Goal: Task Accomplishment & Management: Use online tool/utility

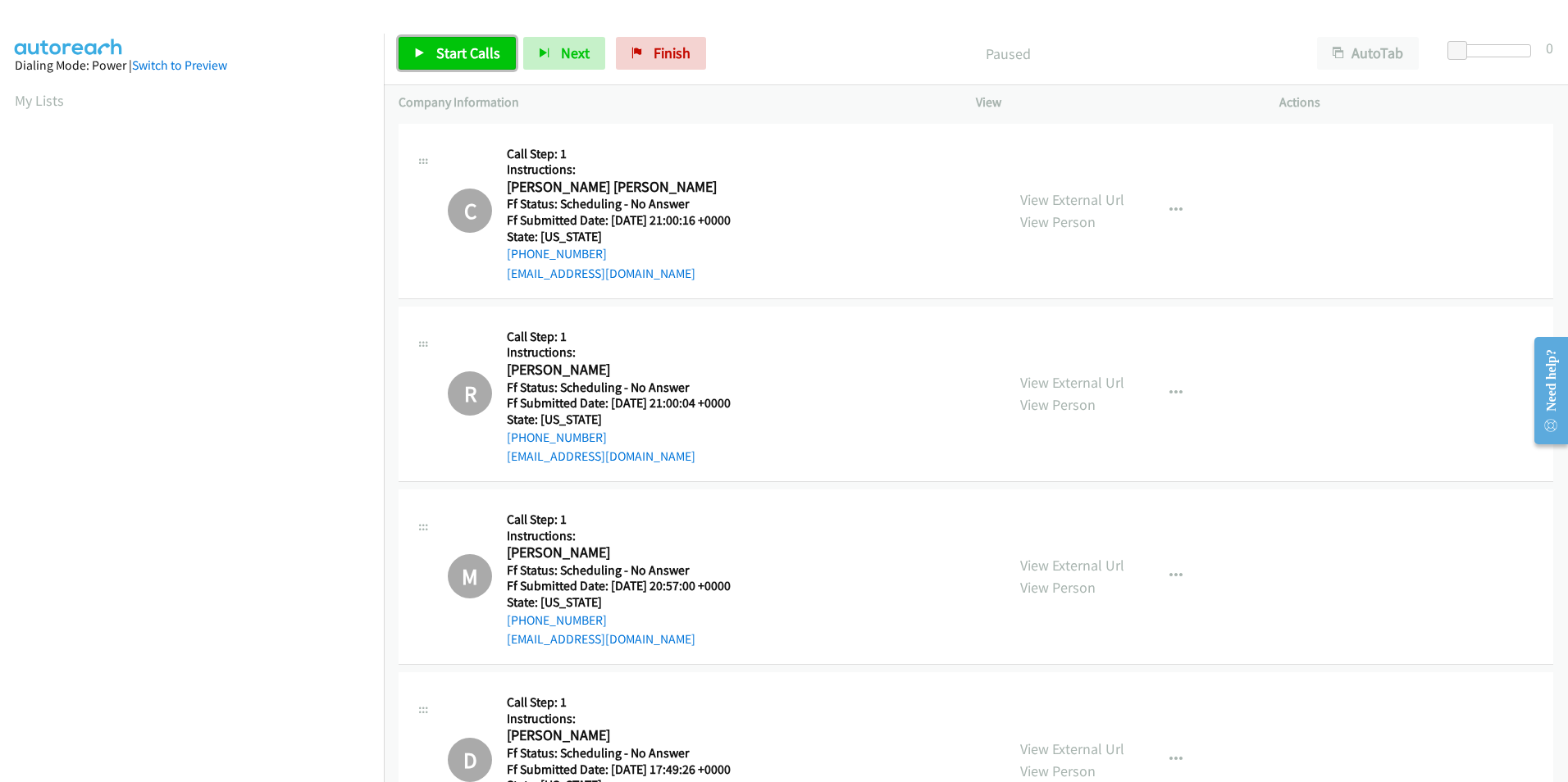
click at [430, 47] on link "Start Calls" at bounding box center [457, 54] width 117 height 33
click at [456, 55] on span "Pause" at bounding box center [454, 53] width 37 height 19
click at [456, 54] on span "Start Calls" at bounding box center [468, 53] width 64 height 19
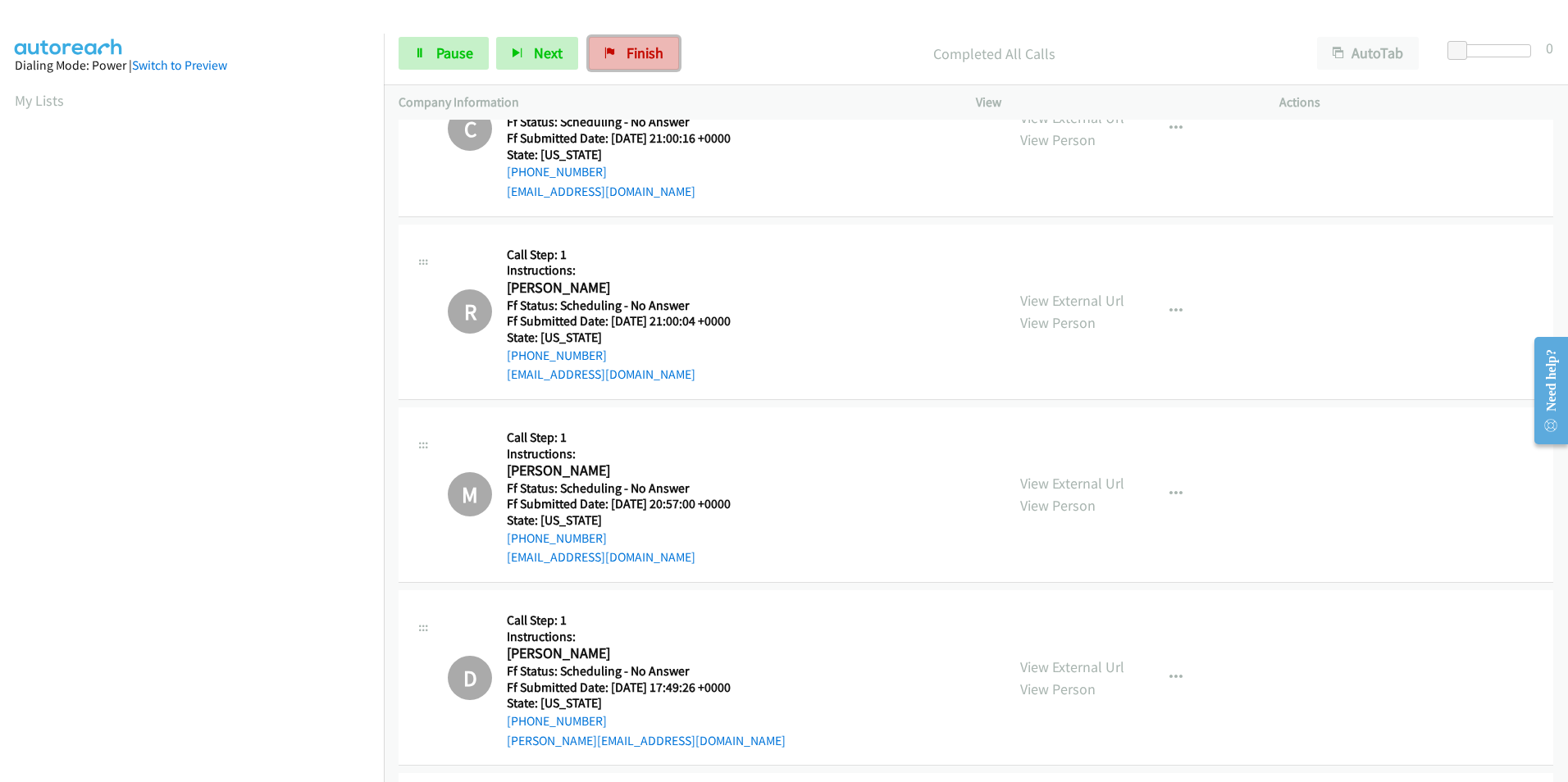
click at [648, 56] on span "Finish" at bounding box center [644, 53] width 37 height 19
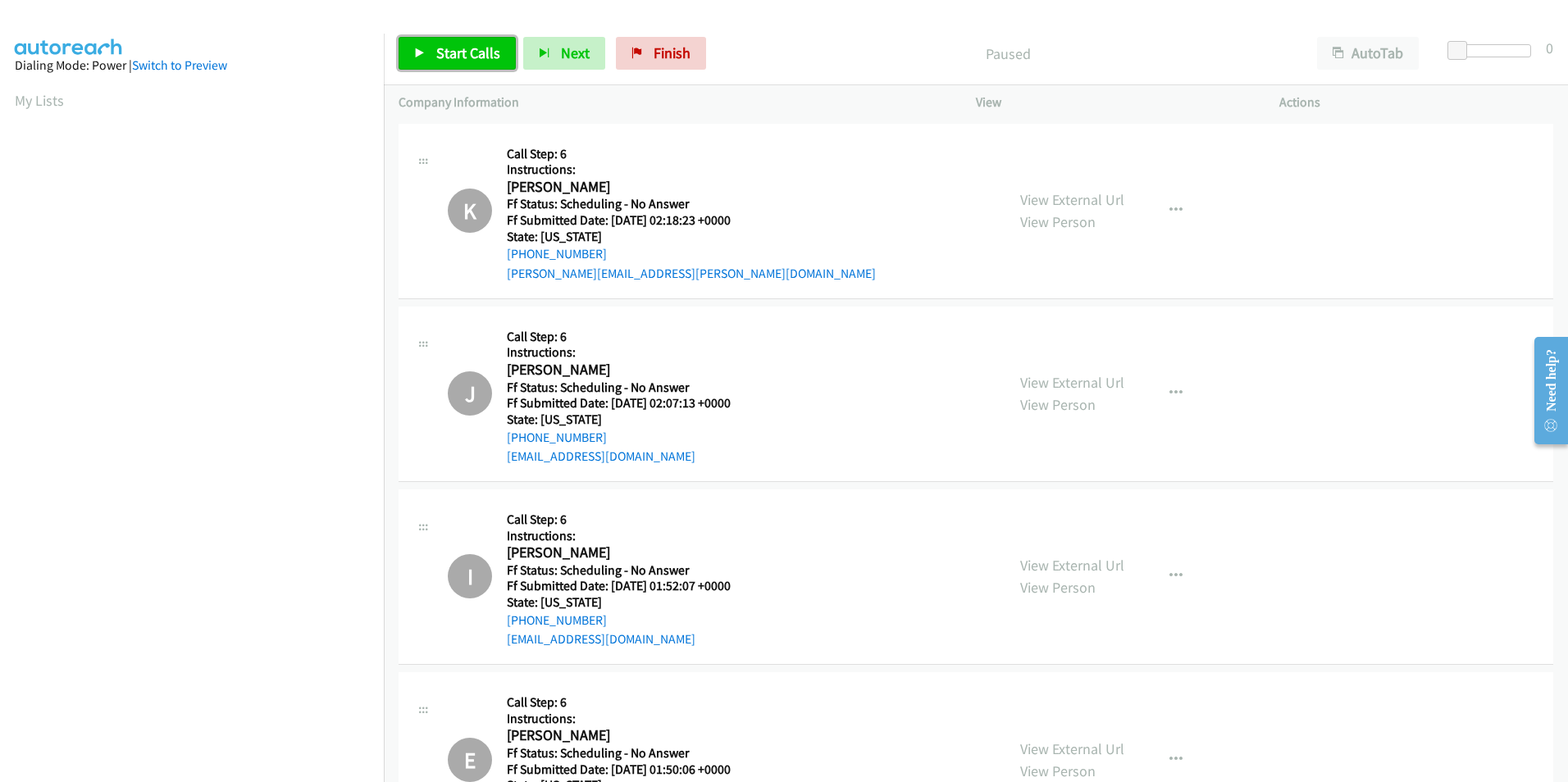
click at [480, 55] on span "Start Calls" at bounding box center [468, 53] width 64 height 19
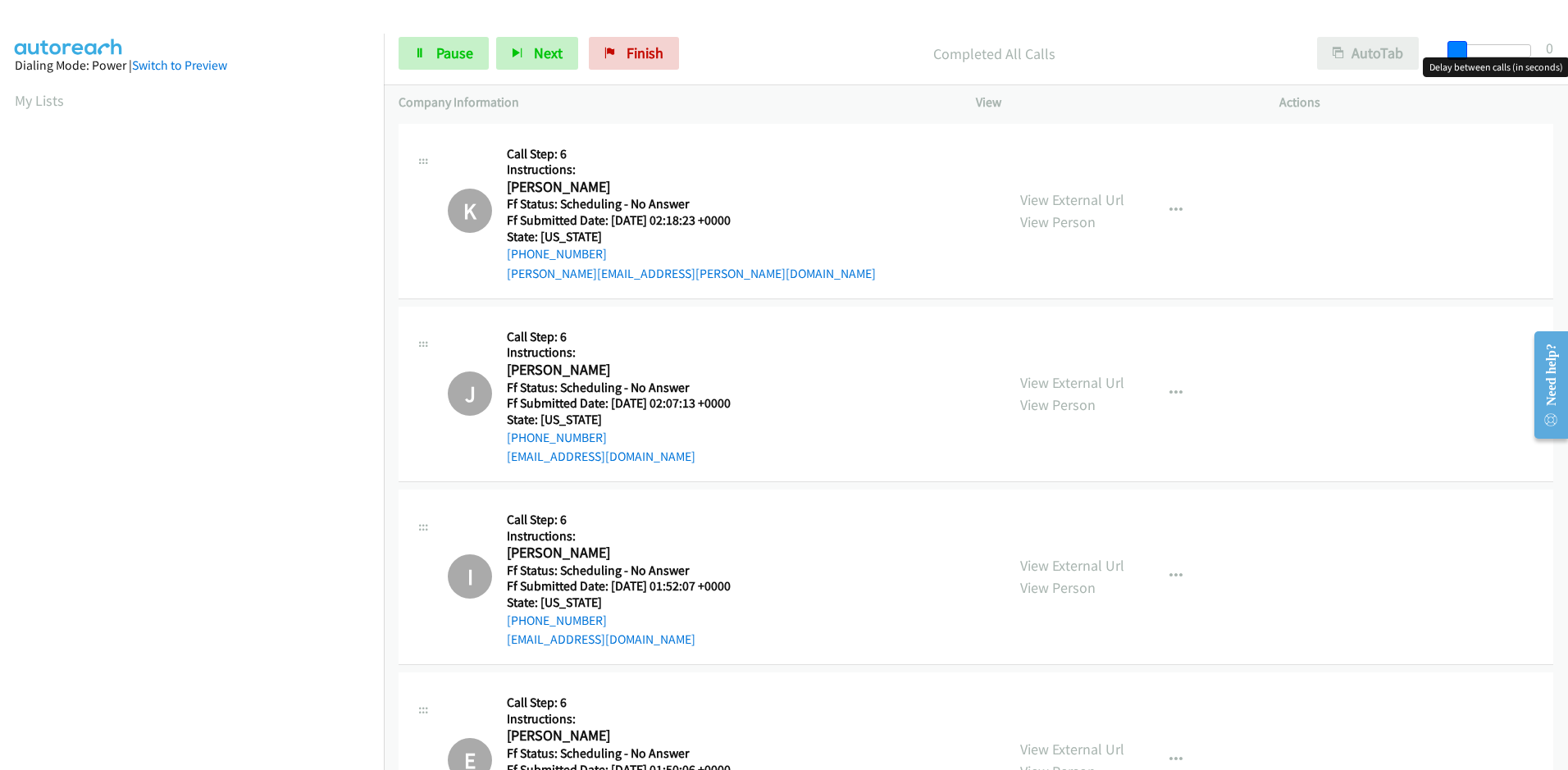
drag, startPoint x: 1455, startPoint y: 50, endPoint x: 1394, endPoint y: 54, distance: 61.1
click at [1409, 51] on div "Start Calls Pause Next Finish Completed All Calls AutoTab AutoTab 0" at bounding box center [976, 54] width 1184 height 63
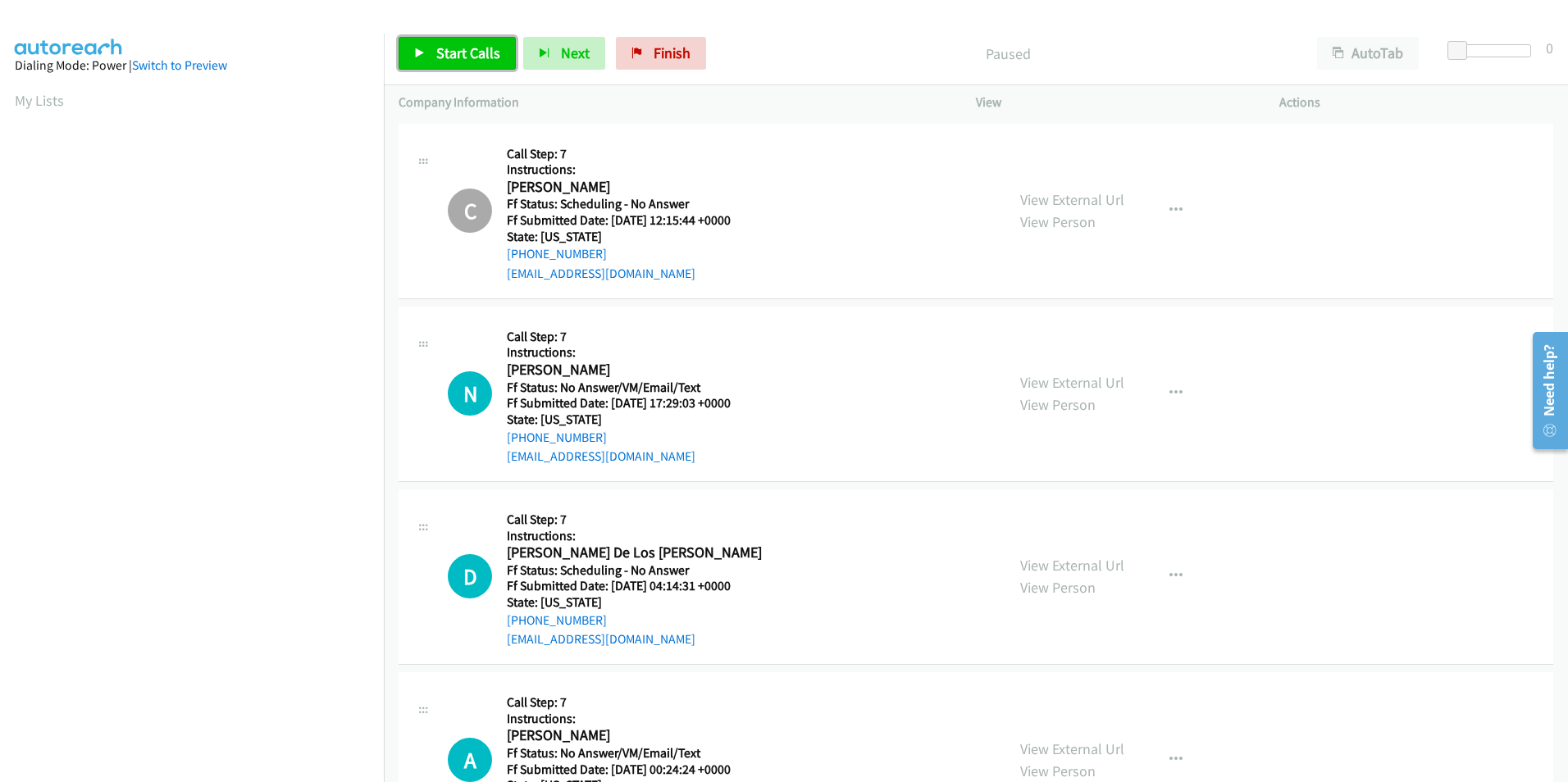
click at [465, 54] on span "Start Calls" at bounding box center [468, 53] width 64 height 19
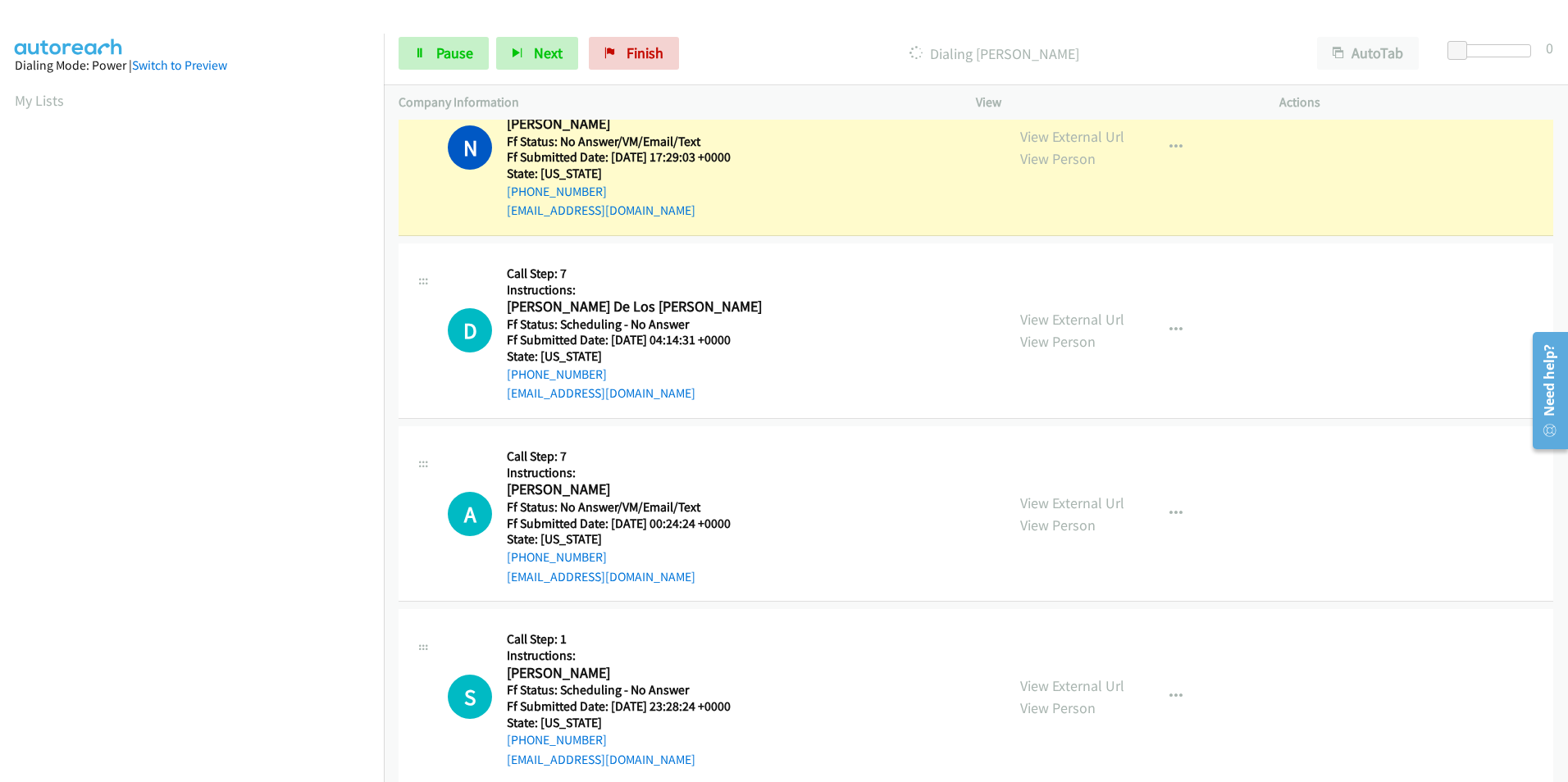
scroll to position [164, 0]
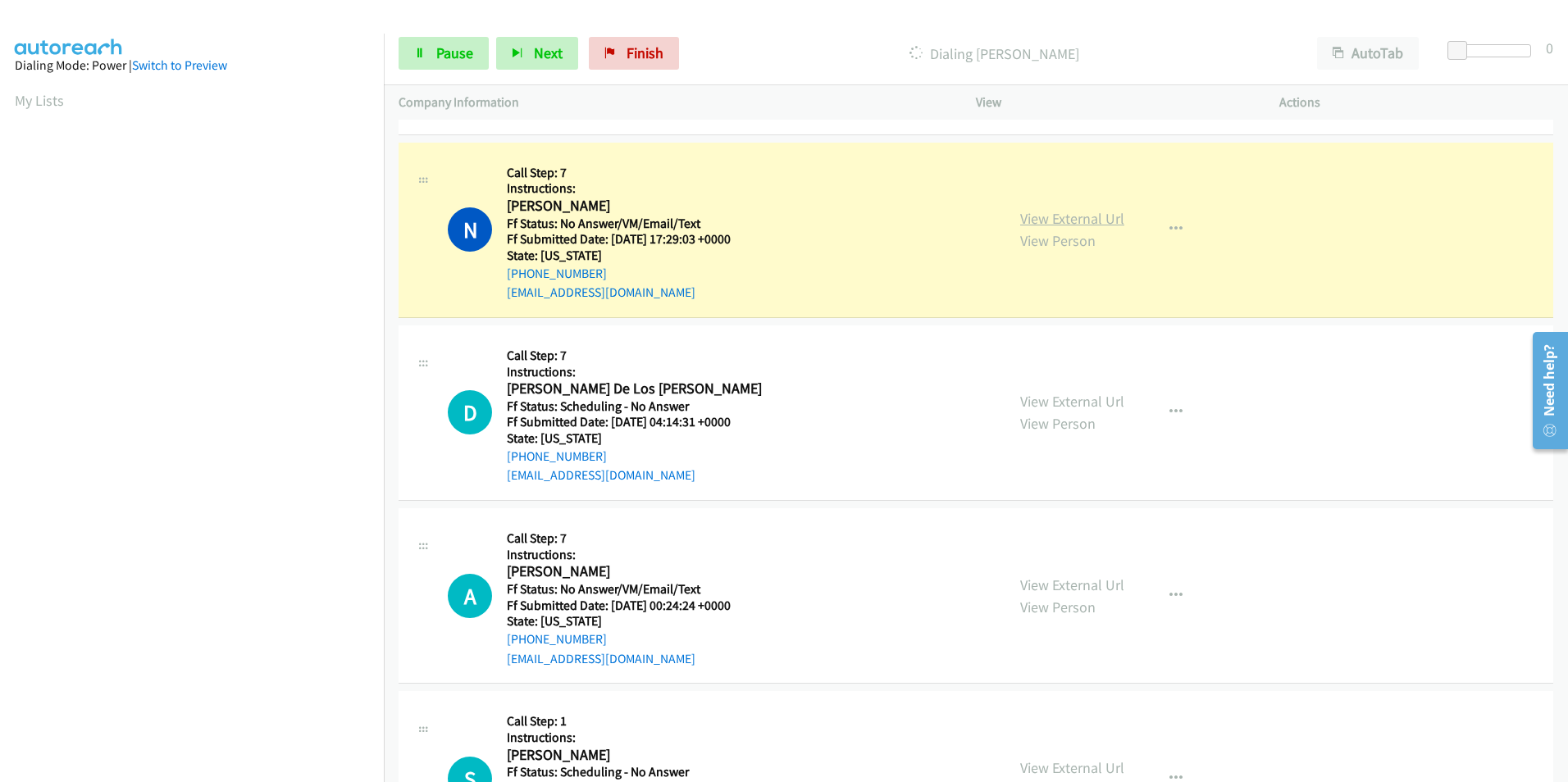
click at [1030, 223] on link "View External Url" at bounding box center [1072, 218] width 104 height 19
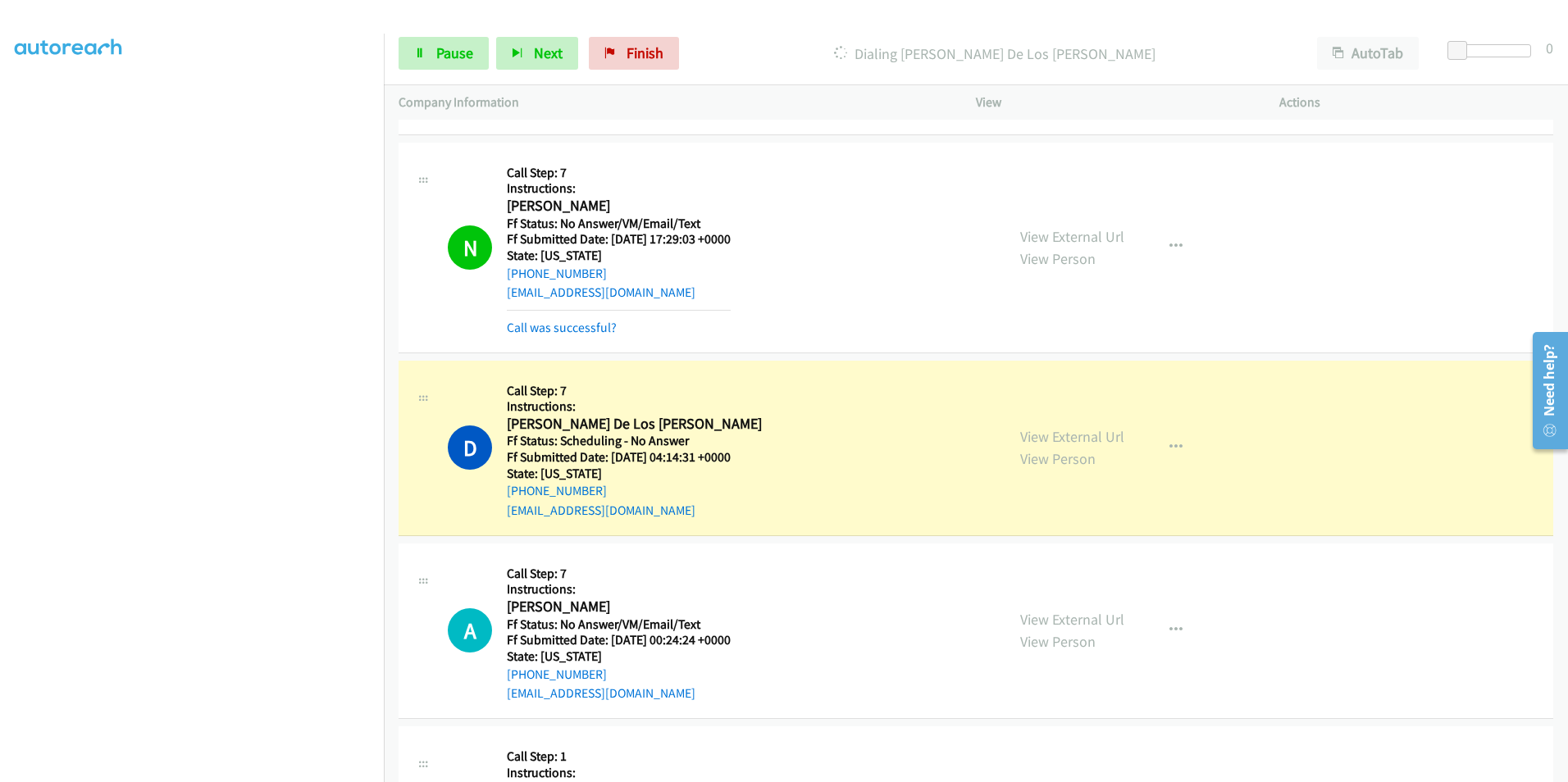
scroll to position [410, 0]
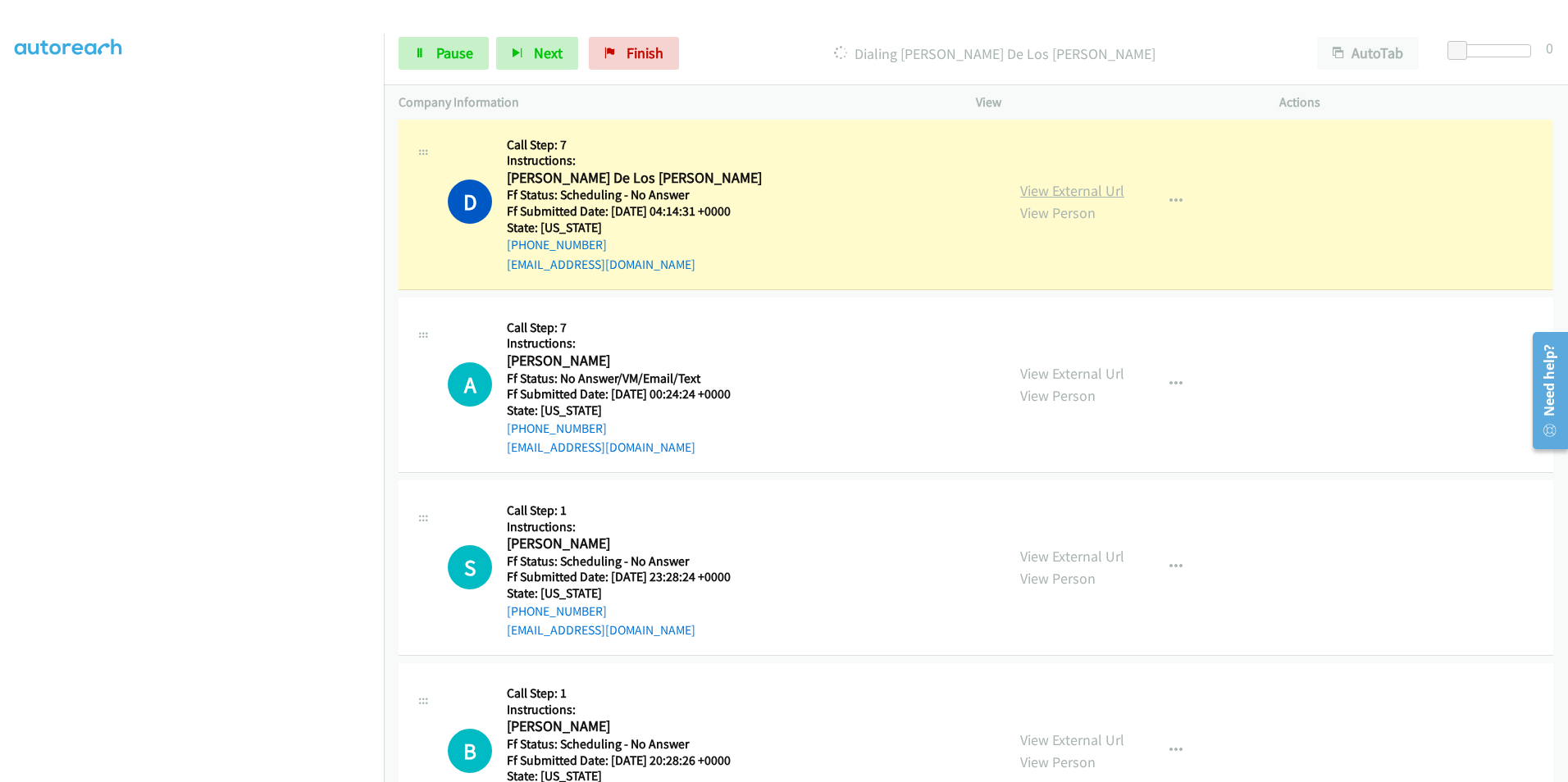
click at [1050, 186] on link "View External Url" at bounding box center [1072, 190] width 104 height 19
click at [1055, 371] on link "View External Url" at bounding box center [1072, 373] width 104 height 19
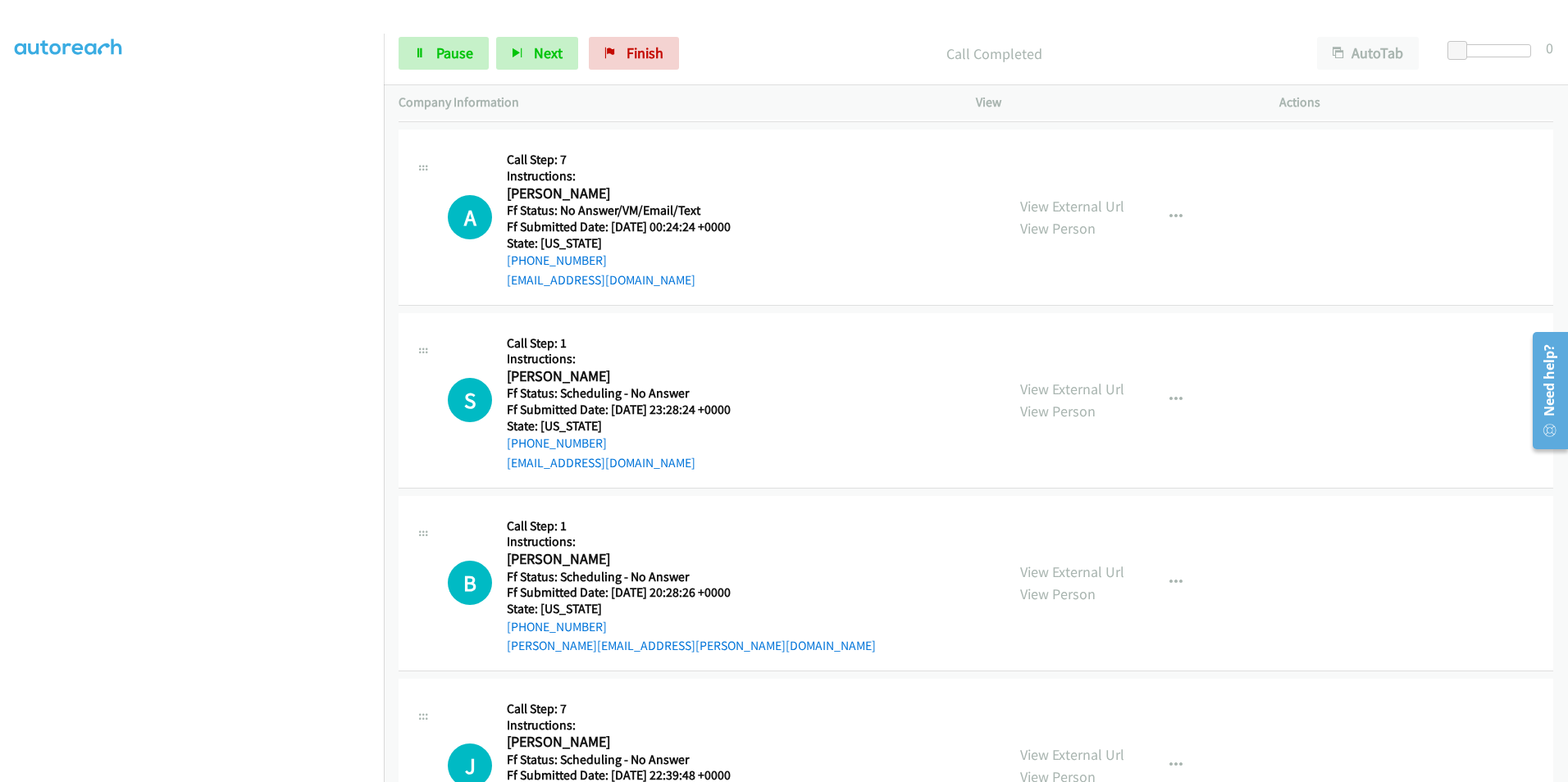
scroll to position [656, 0]
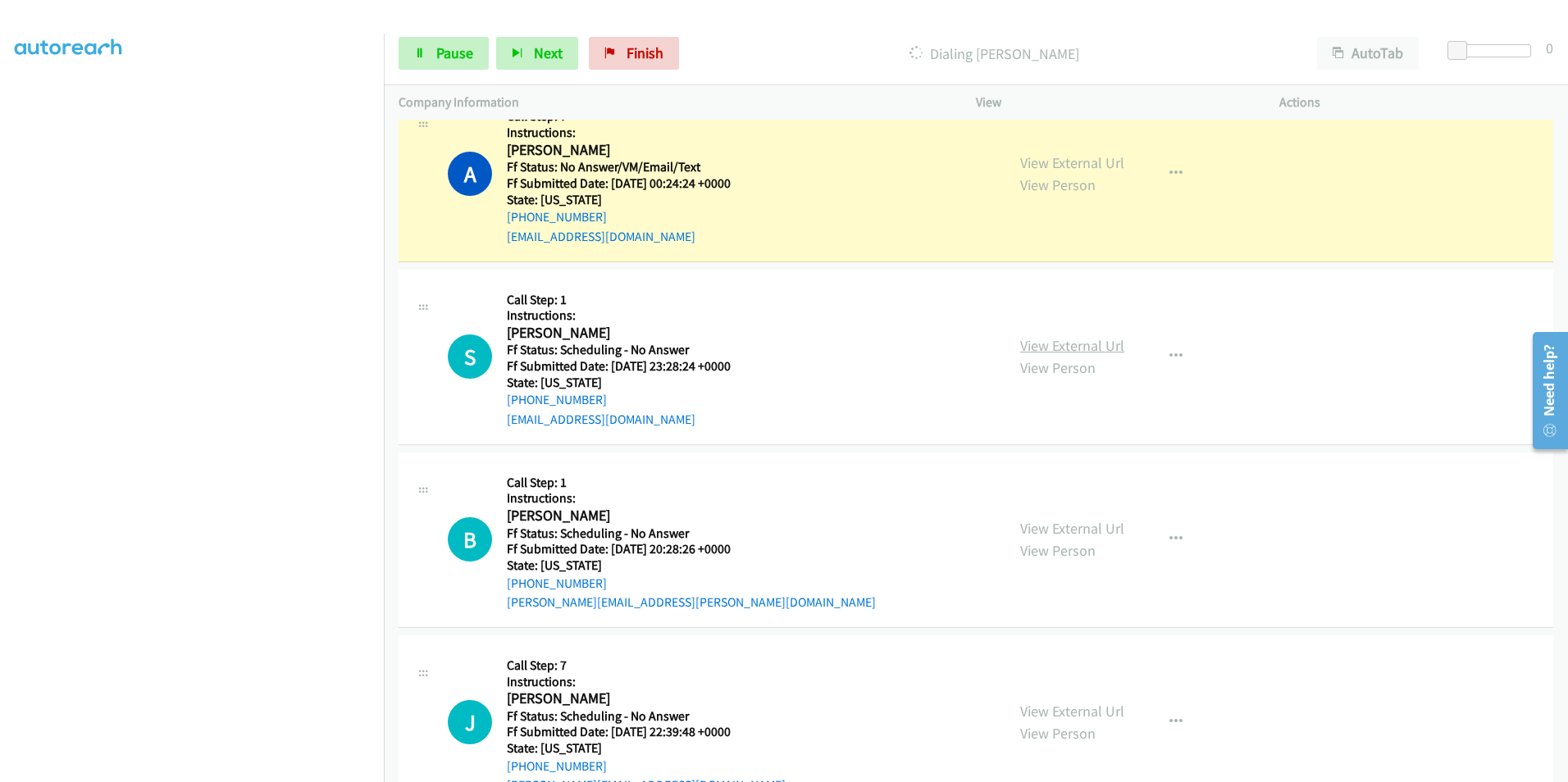
click at [1083, 345] on link "View External Url" at bounding box center [1072, 345] width 104 height 19
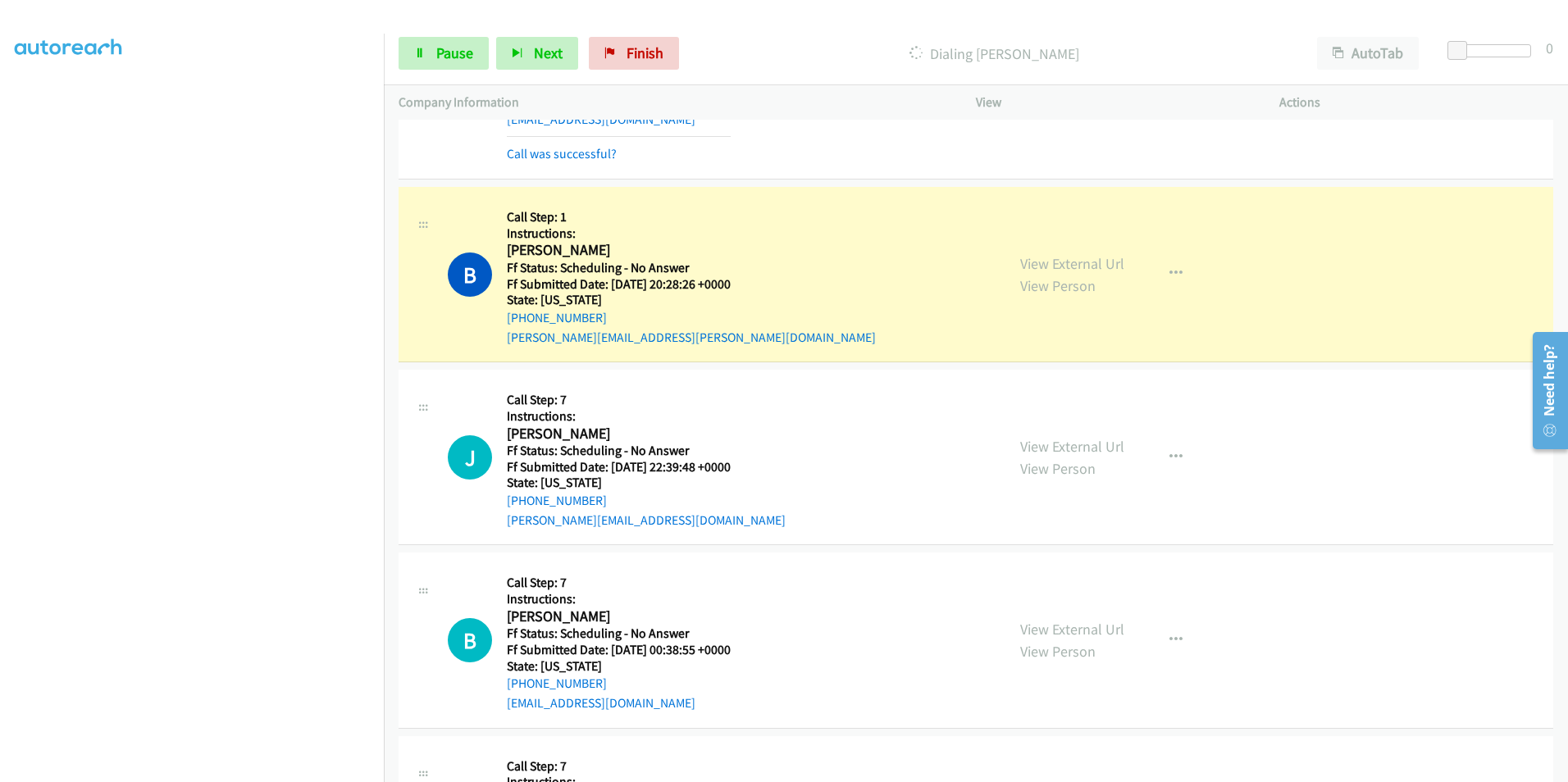
scroll to position [984, 0]
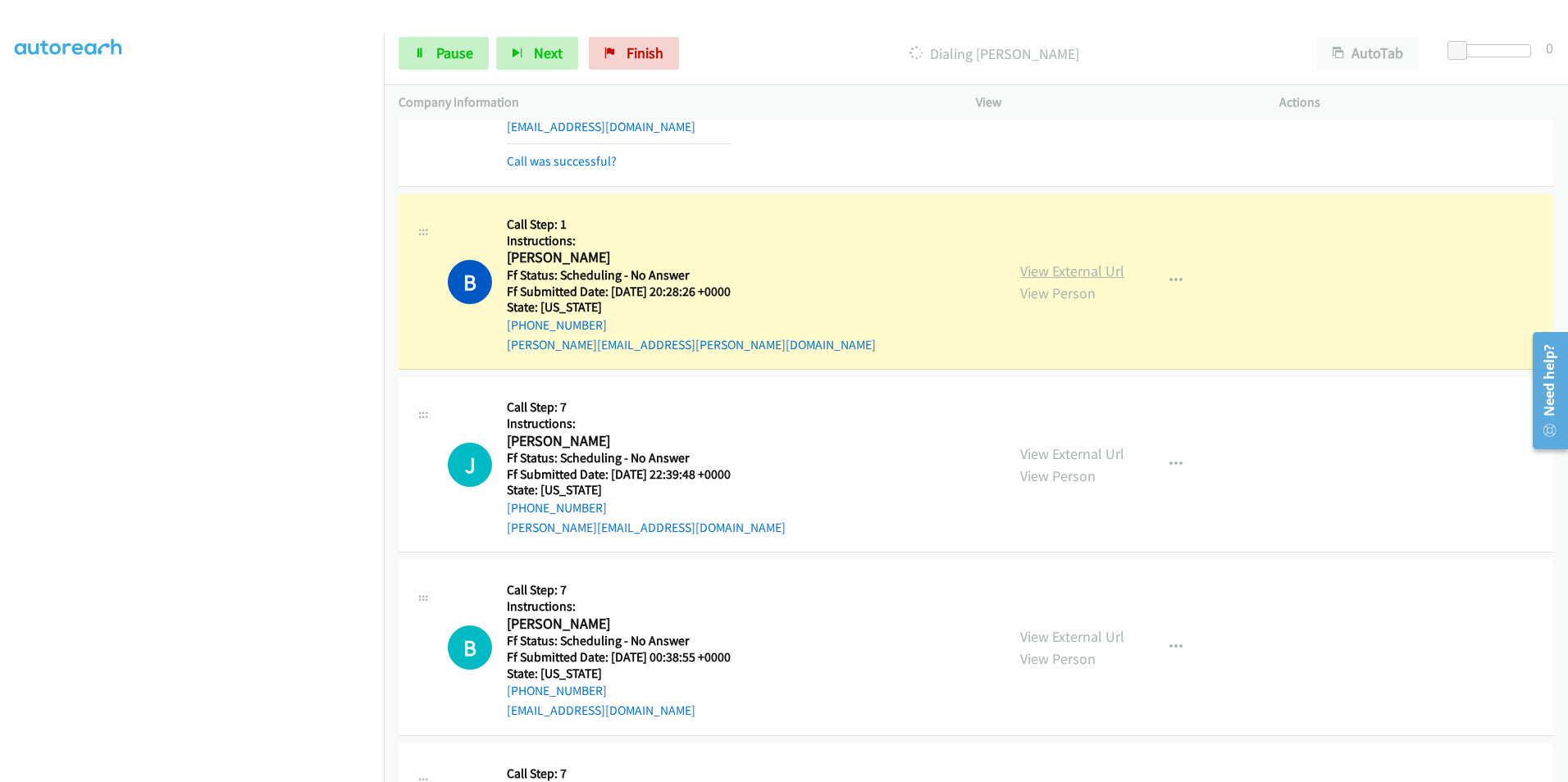
click at [1030, 267] on link "View External Url" at bounding box center [1072, 270] width 104 height 19
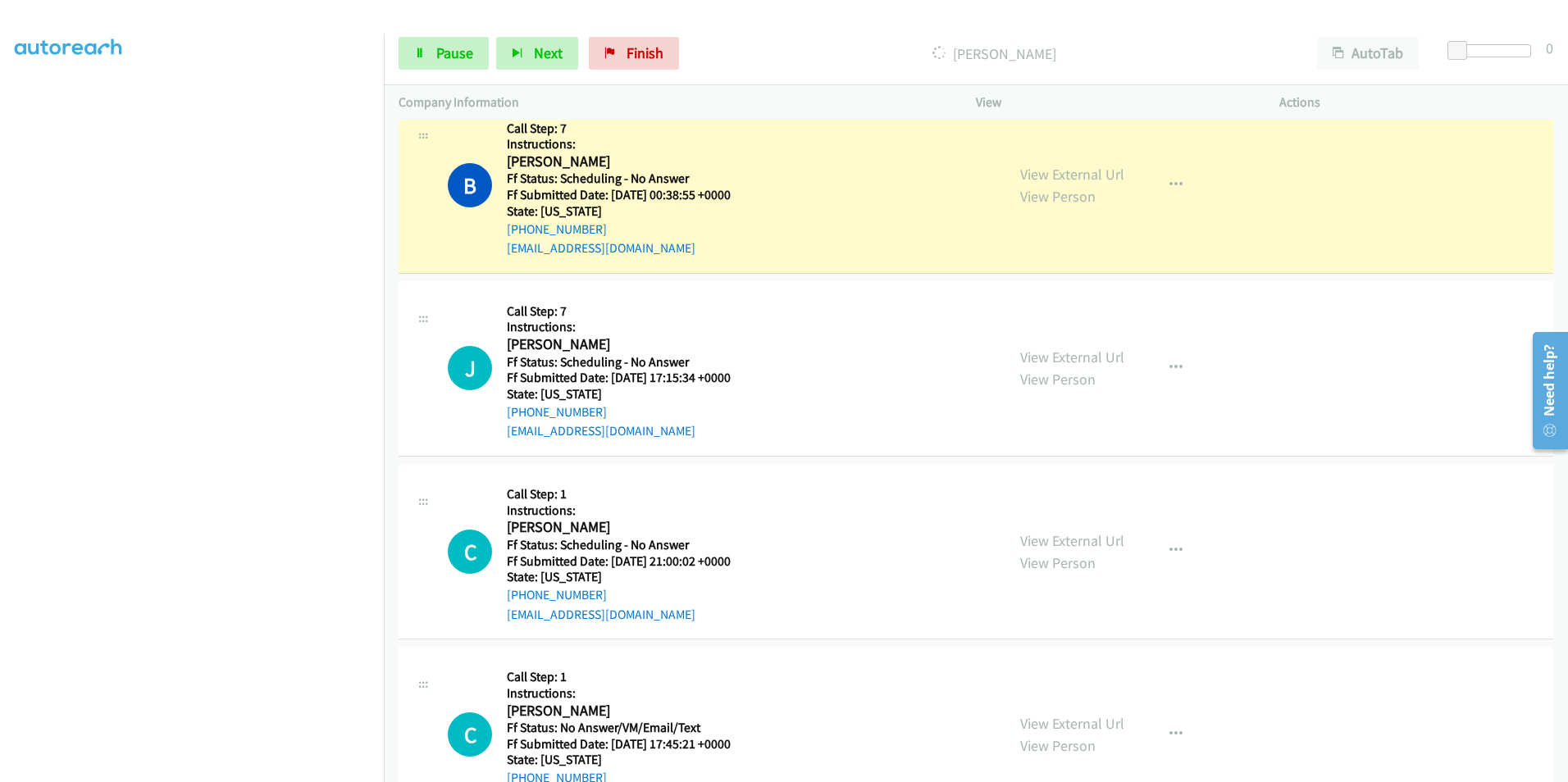
scroll to position [1476, 0]
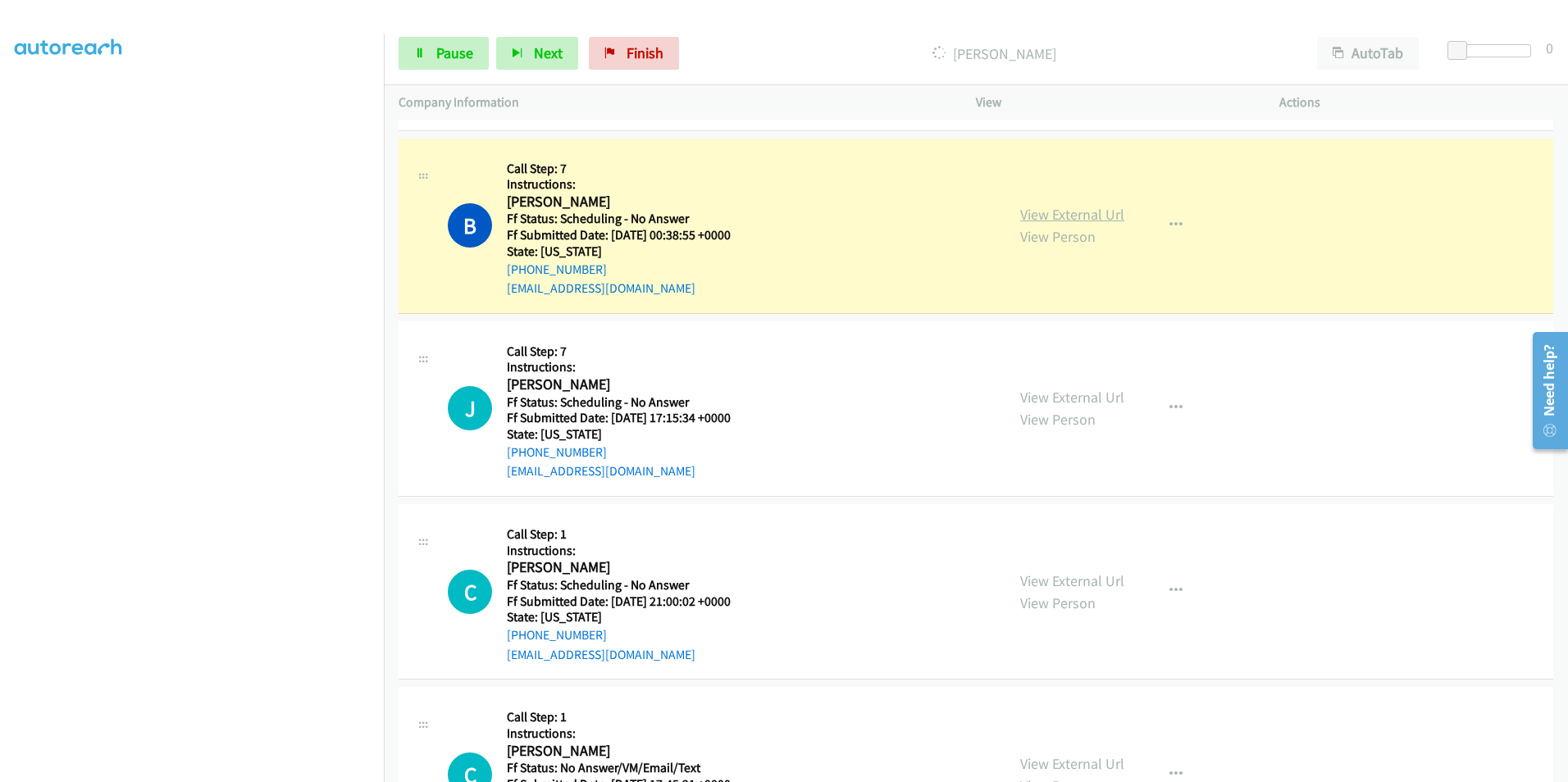
click at [1044, 215] on link "View External Url" at bounding box center [1072, 214] width 104 height 19
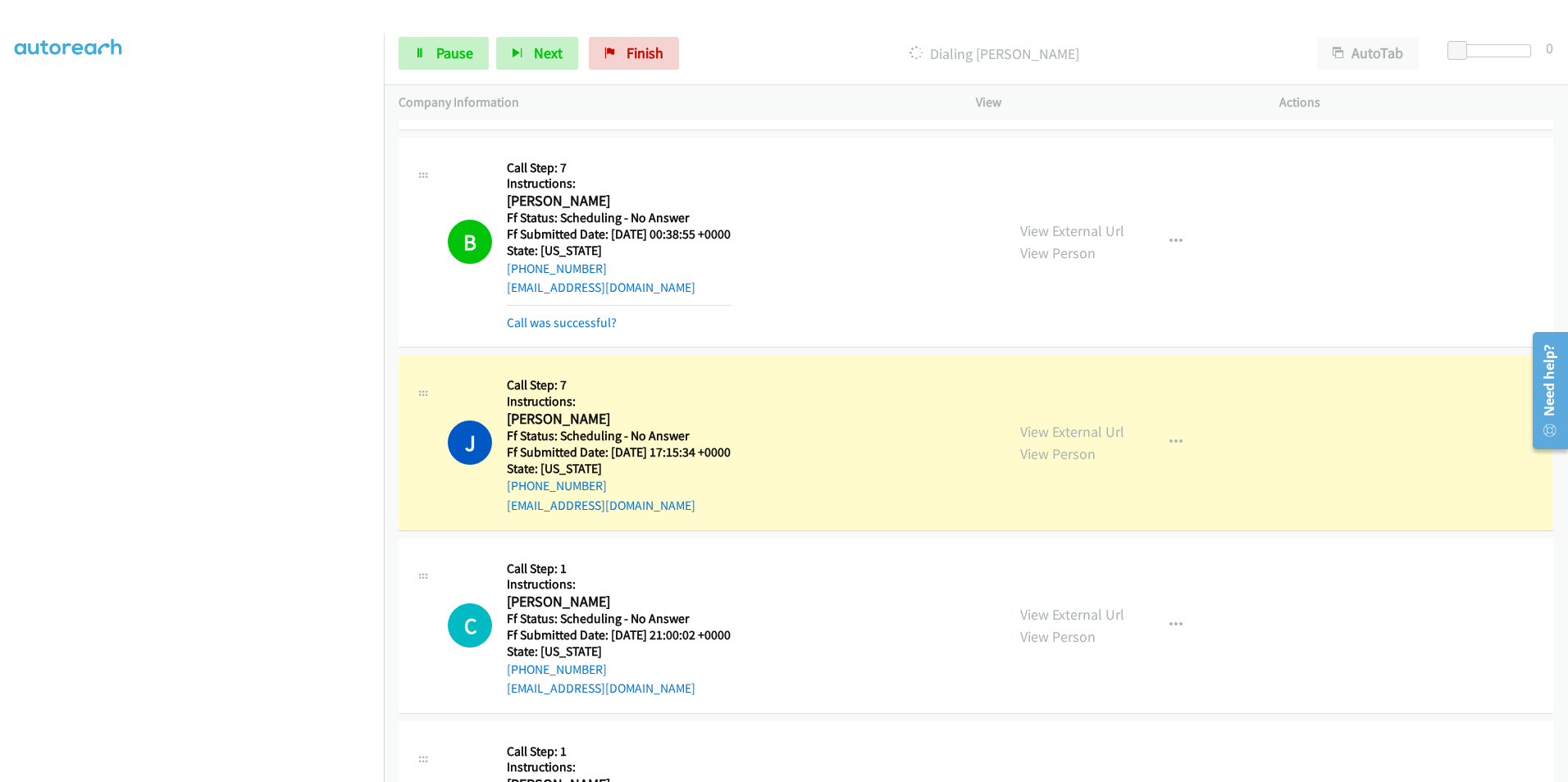
scroll to position [1722, 0]
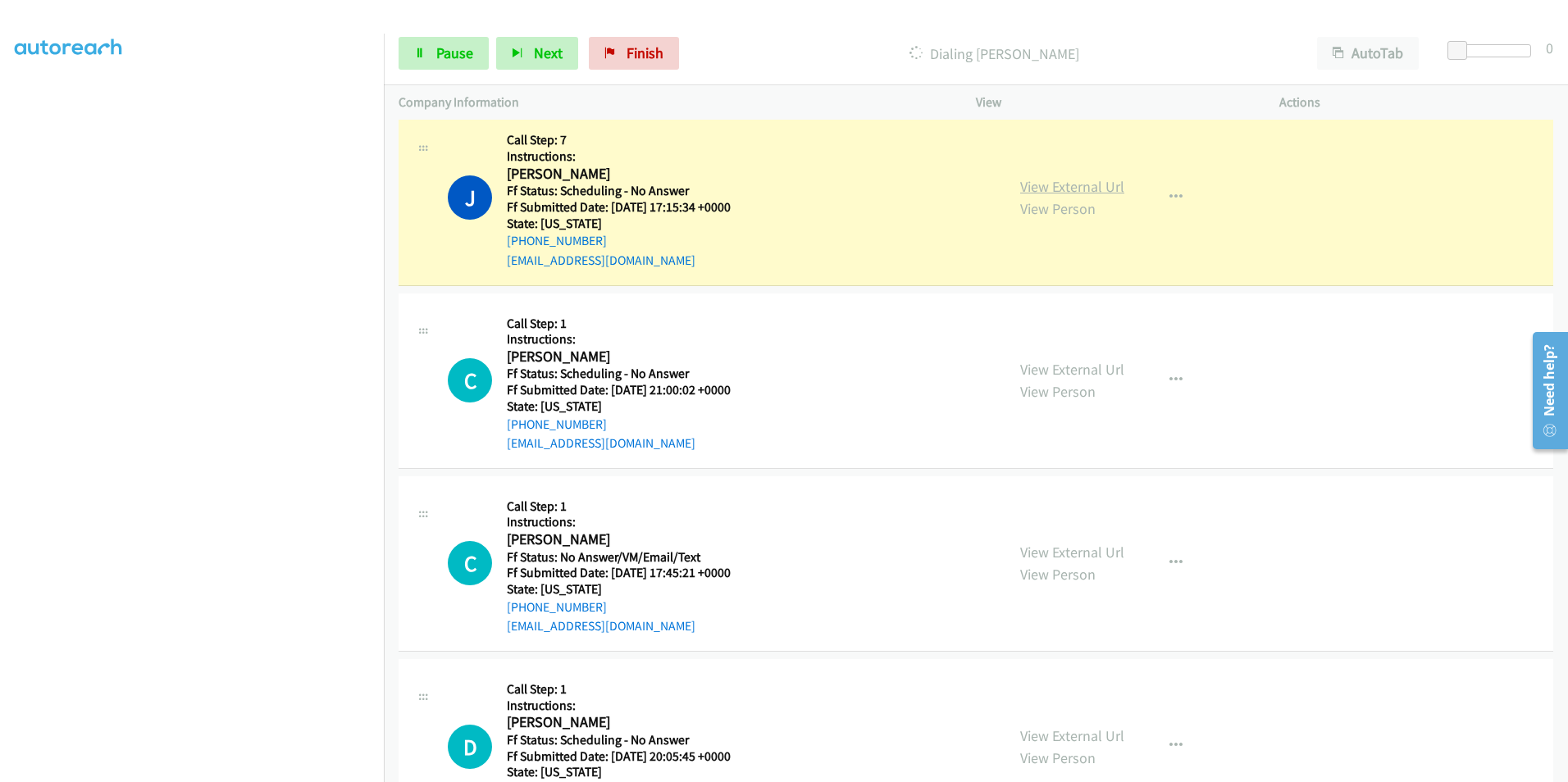
click at [1096, 189] on link "View External Url" at bounding box center [1072, 186] width 104 height 19
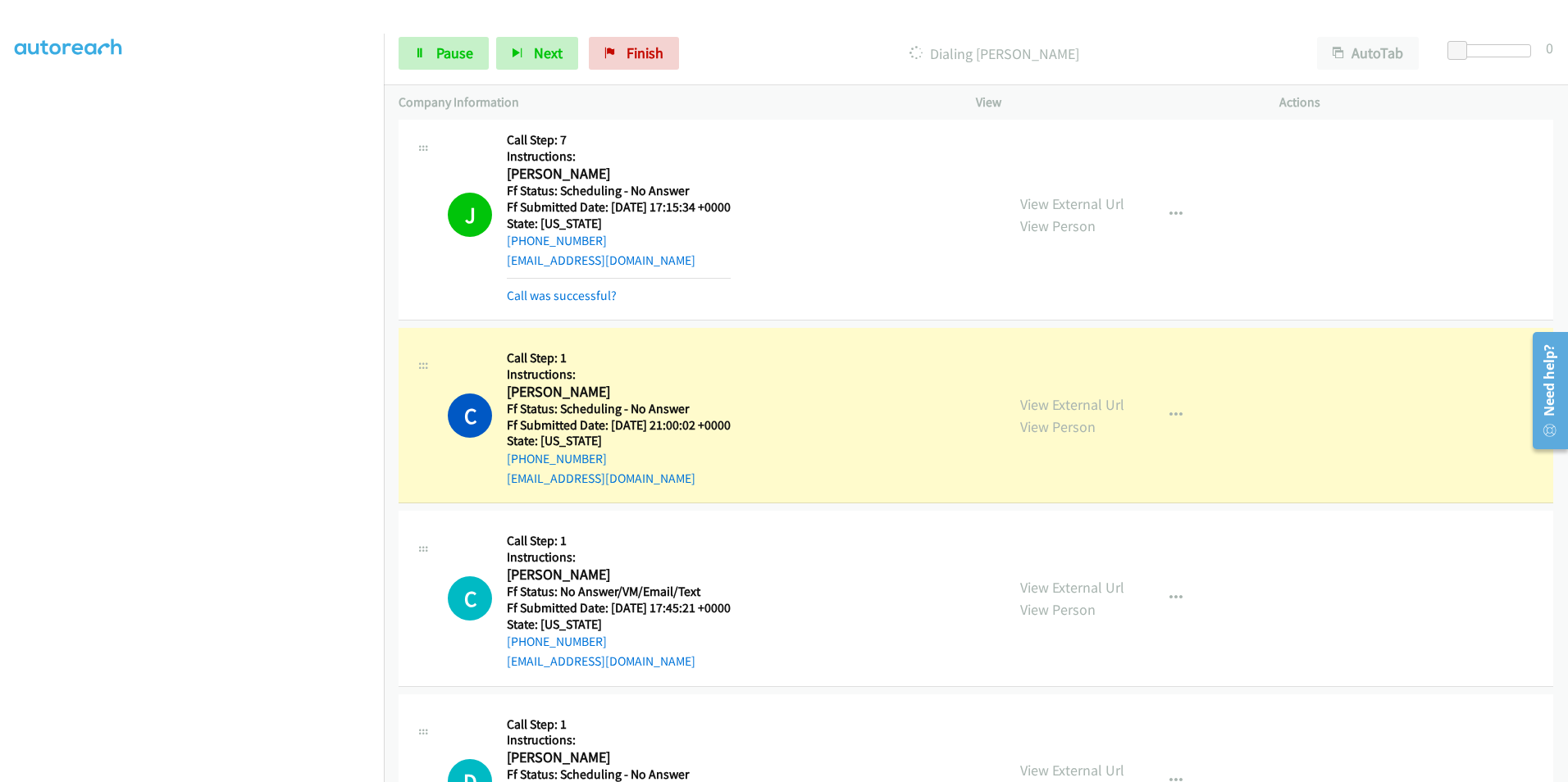
scroll to position [1886, 0]
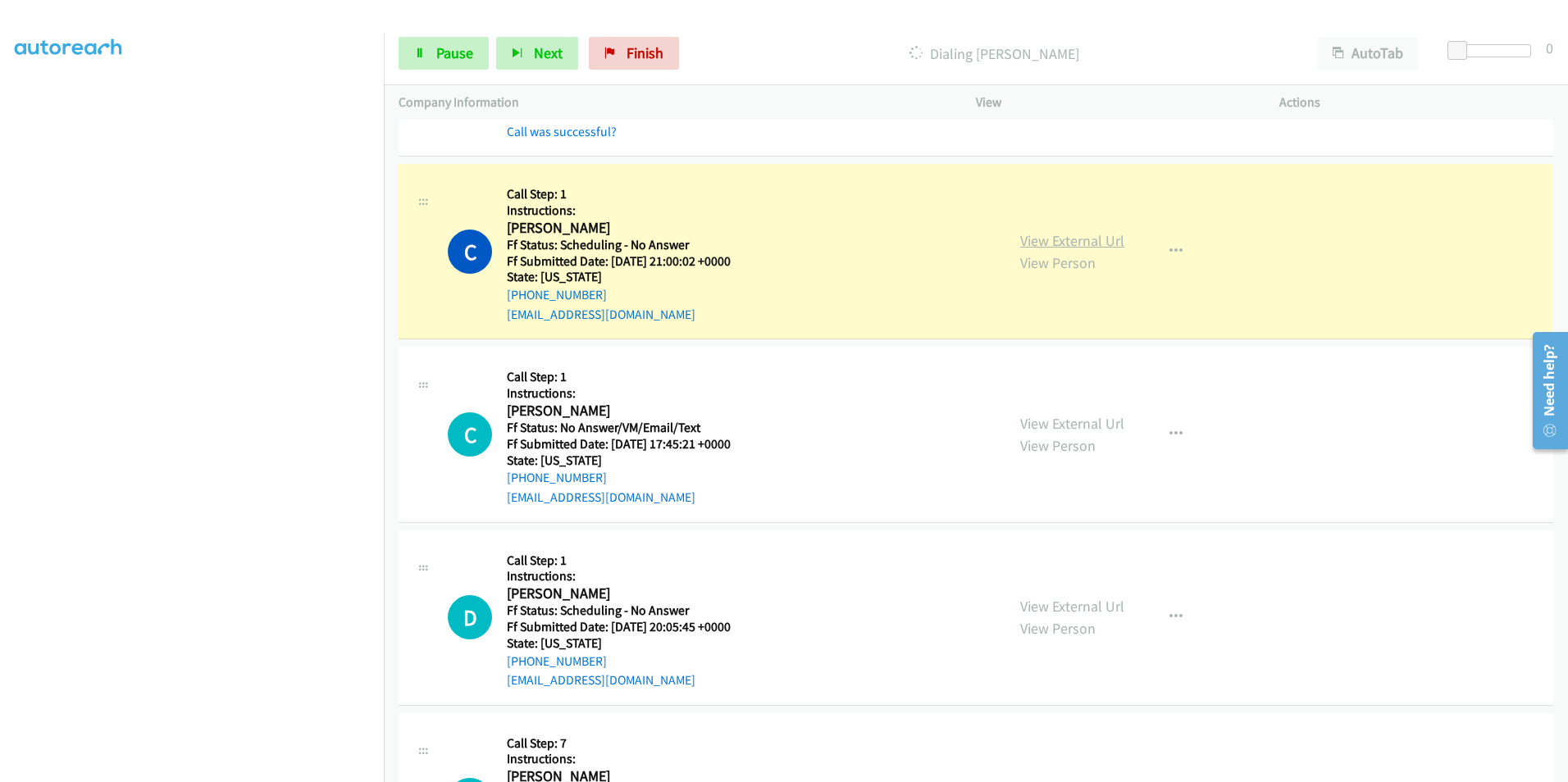
click at [1051, 240] on link "View External Url" at bounding box center [1072, 241] width 104 height 19
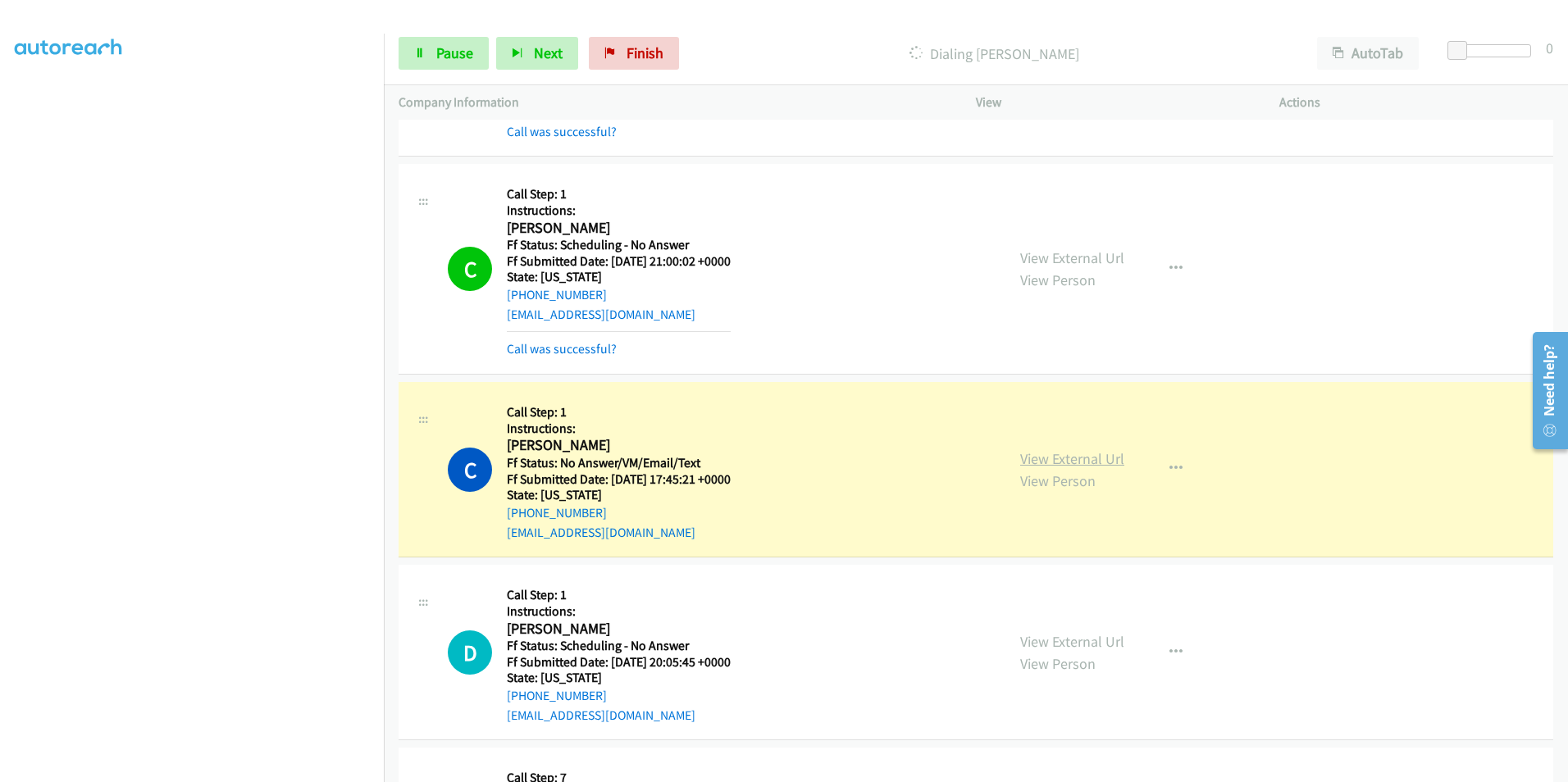
click at [1064, 458] on link "View External Url" at bounding box center [1072, 458] width 104 height 19
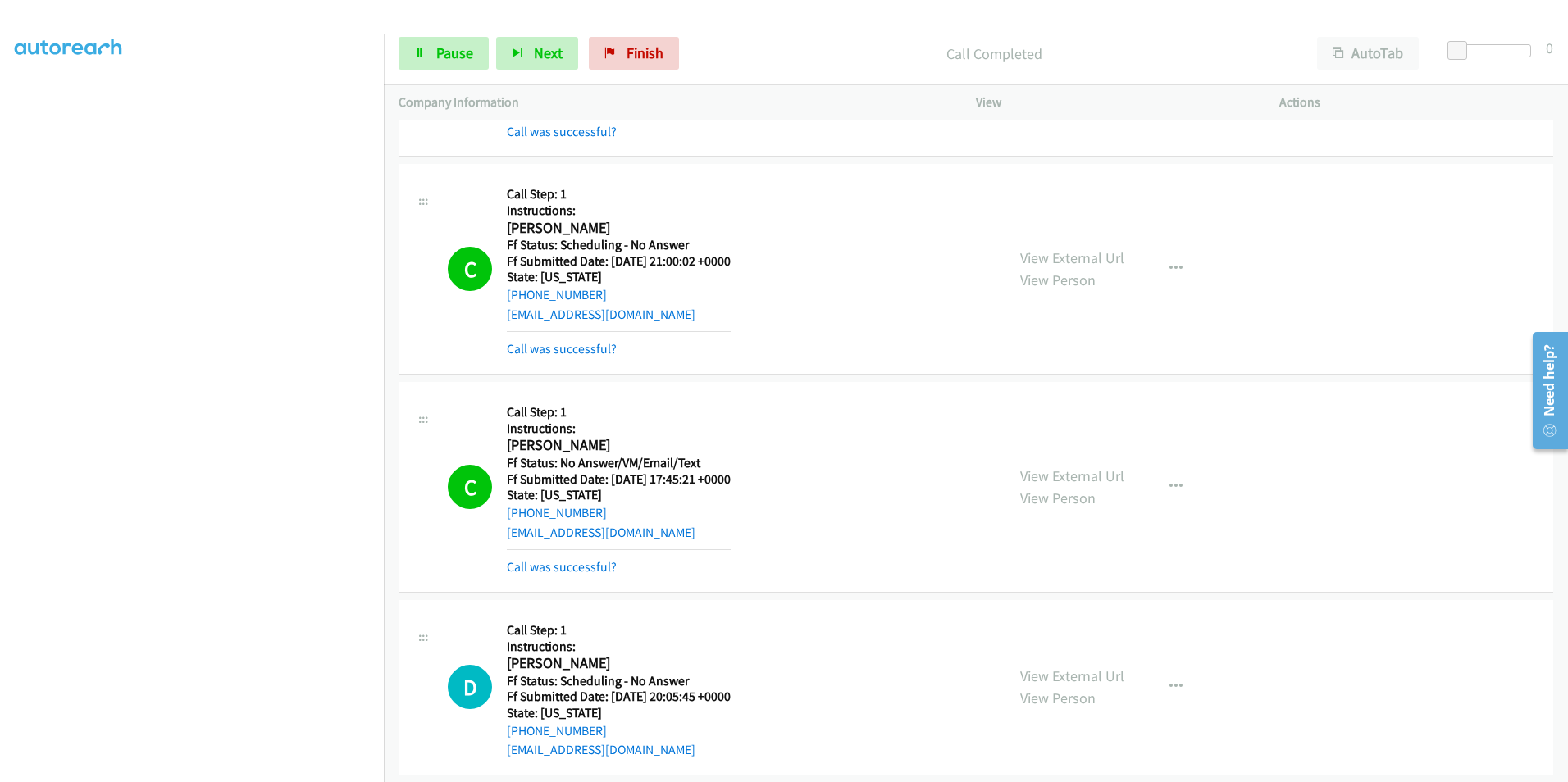
click at [1060, 459] on div "View External Url View Person View External Url Email Schedule/Manage Callback …" at bounding box center [1164, 487] width 318 height 180
click at [1062, 479] on link "View External Url" at bounding box center [1072, 475] width 104 height 19
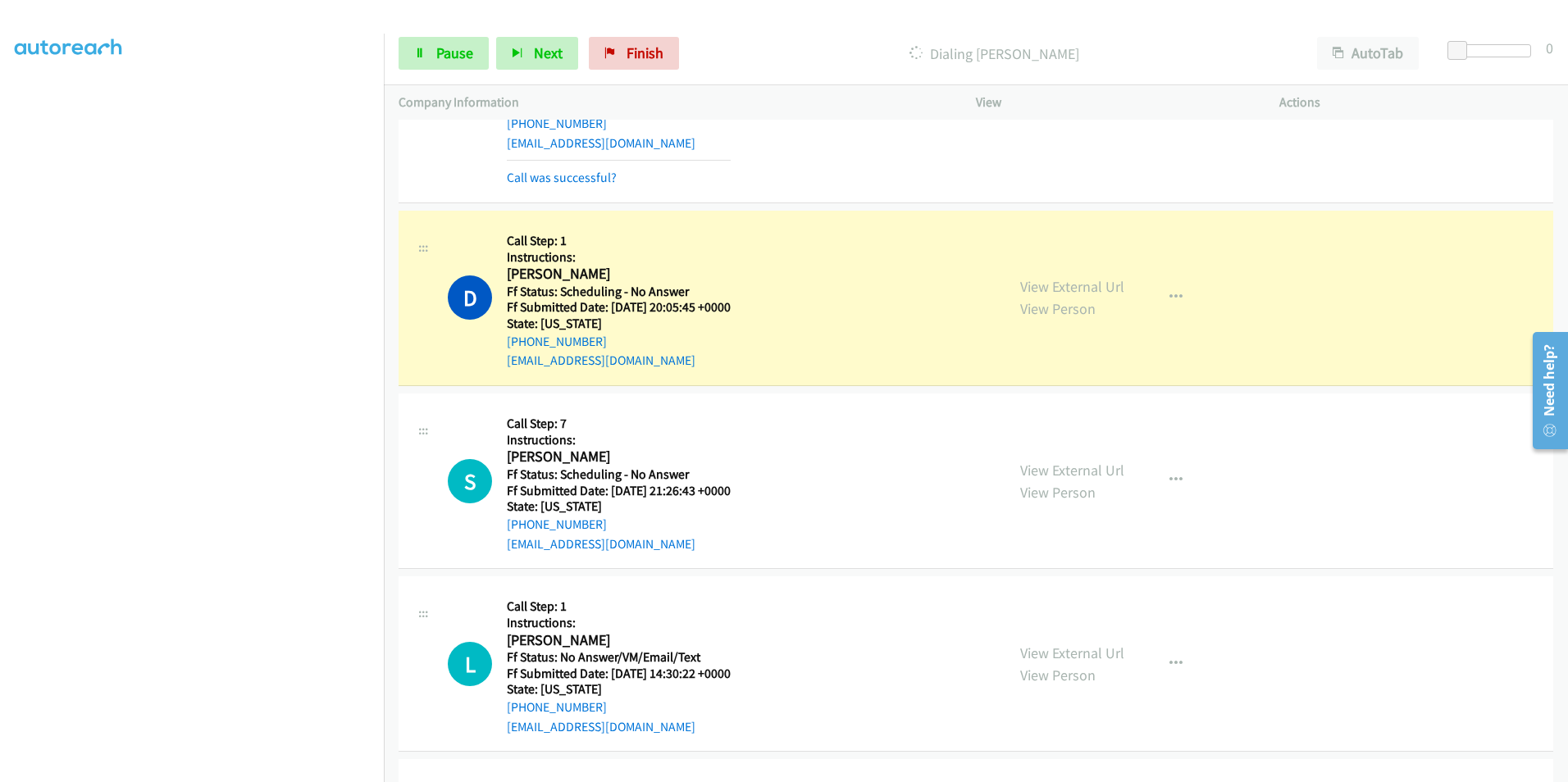
scroll to position [2378, 0]
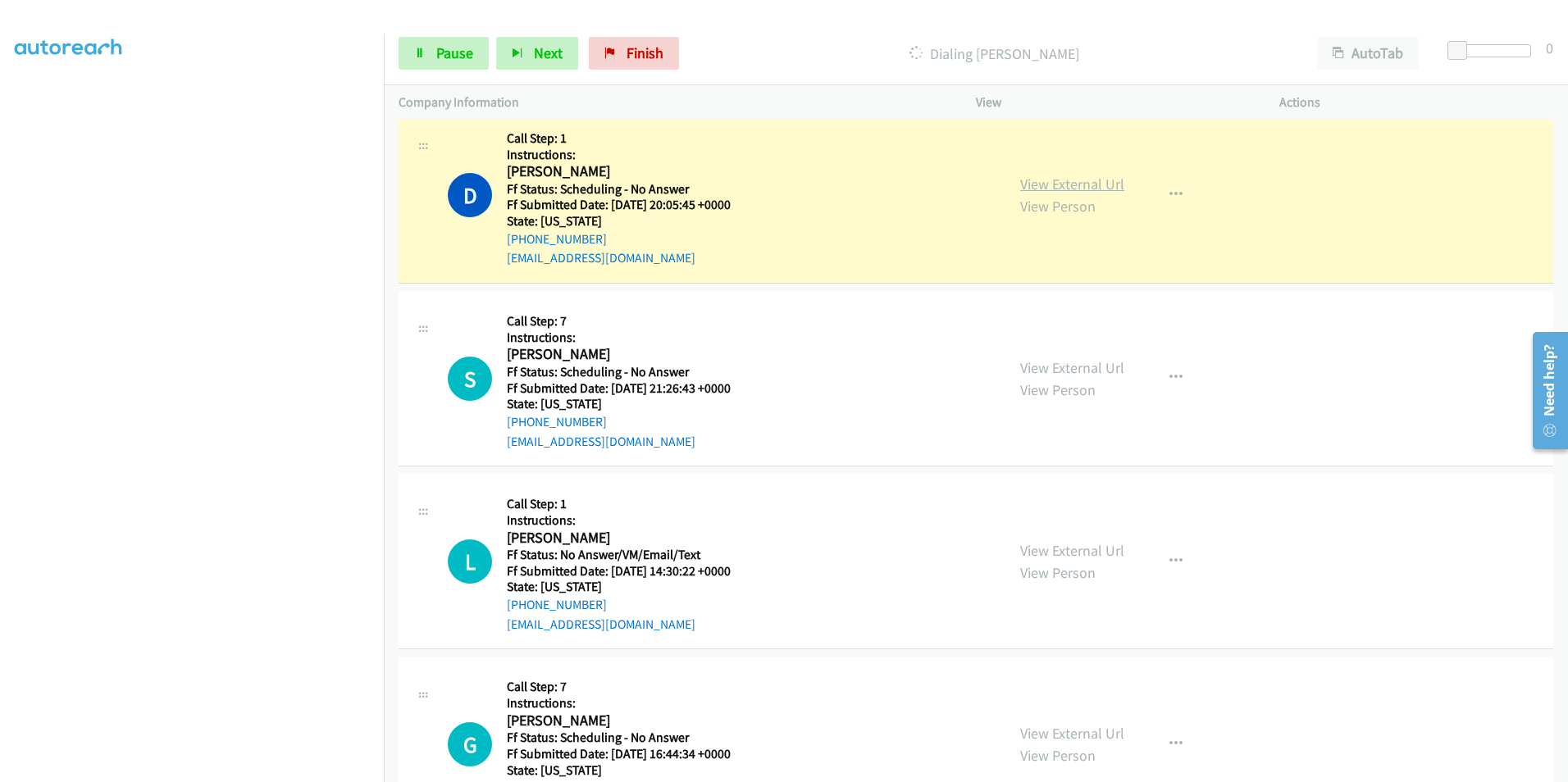
click at [1067, 184] on link "View External Url" at bounding box center [1072, 184] width 104 height 19
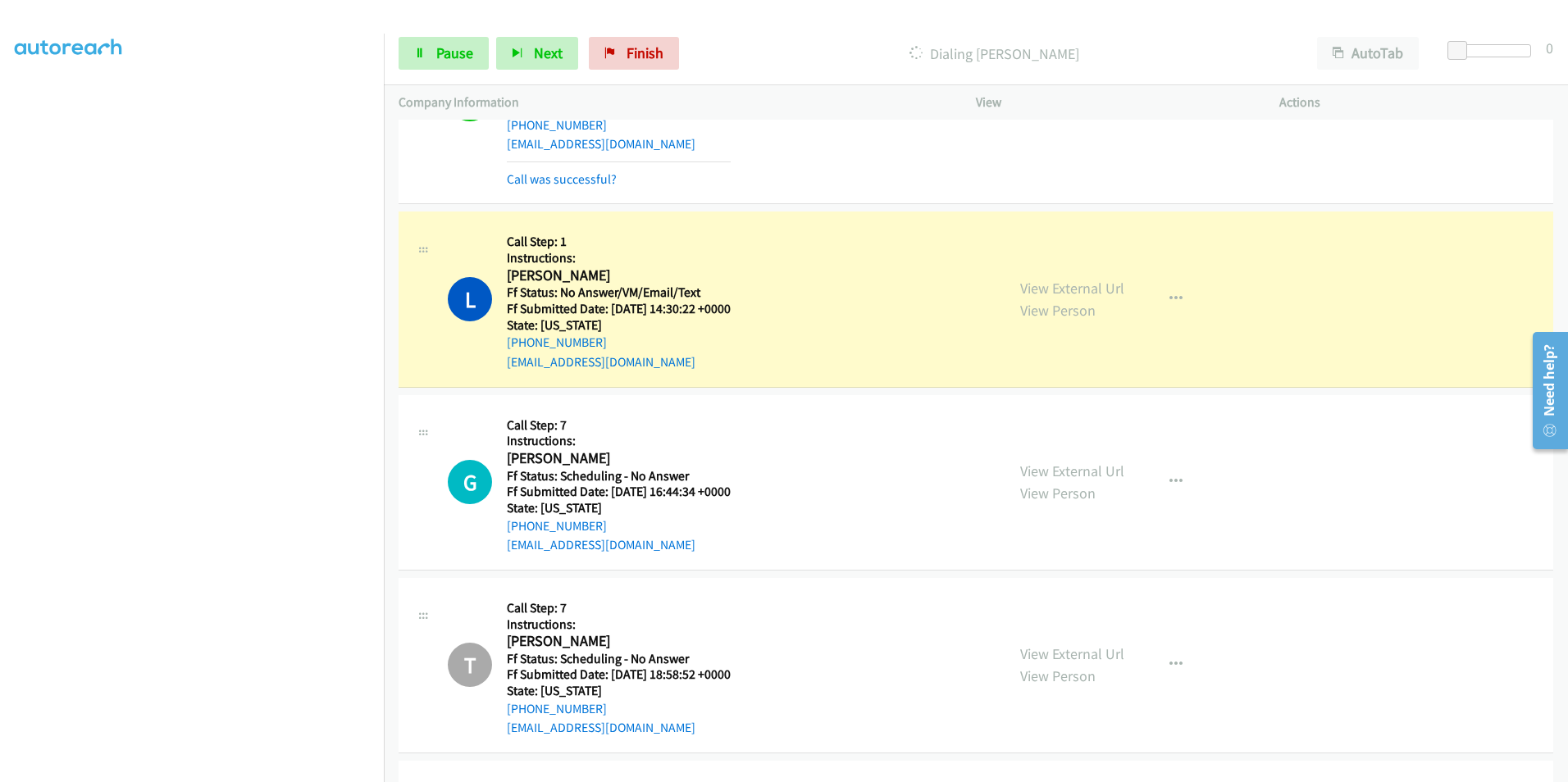
scroll to position [2706, 0]
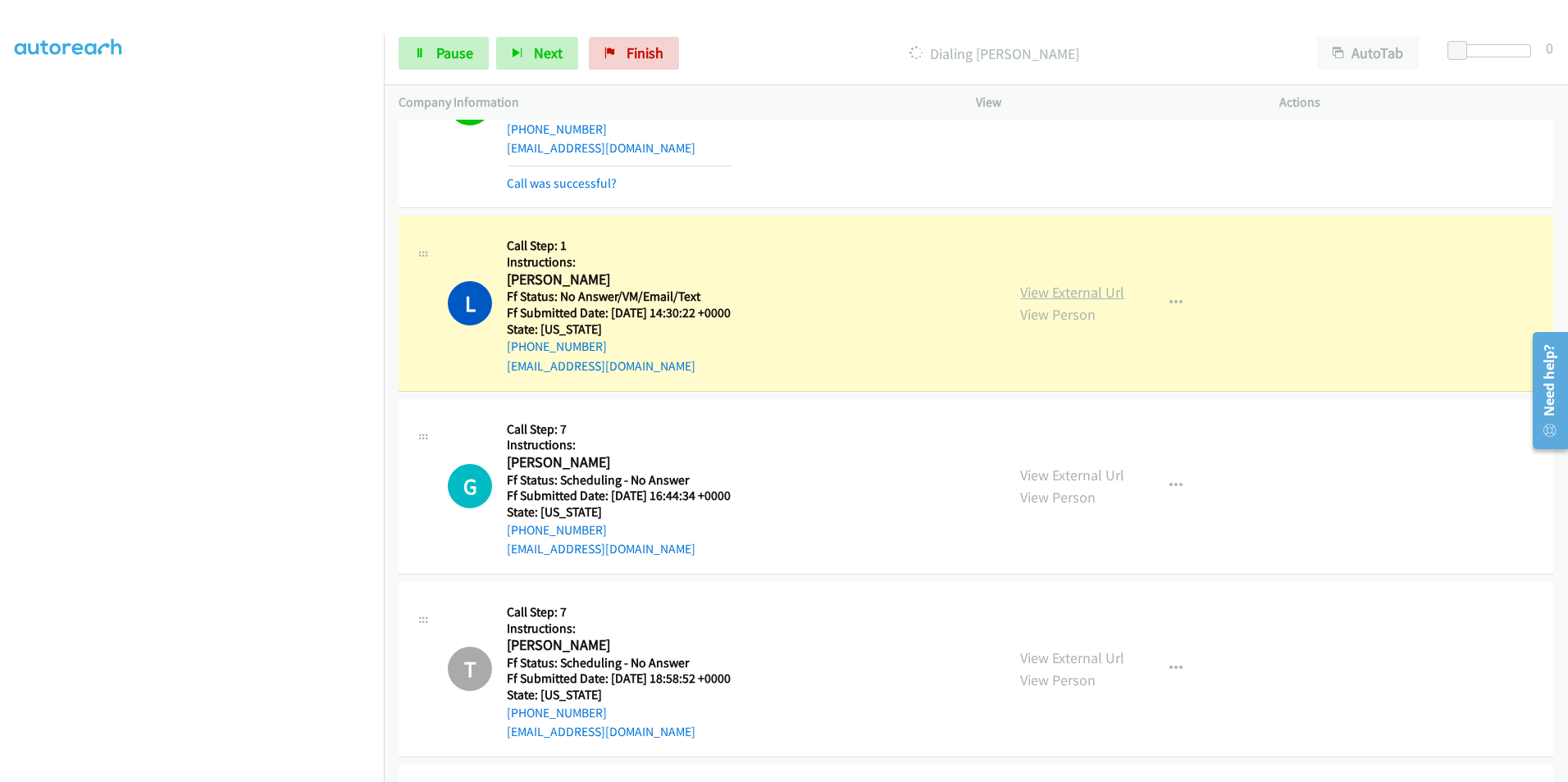
click at [1057, 301] on link "View External Url" at bounding box center [1072, 292] width 104 height 19
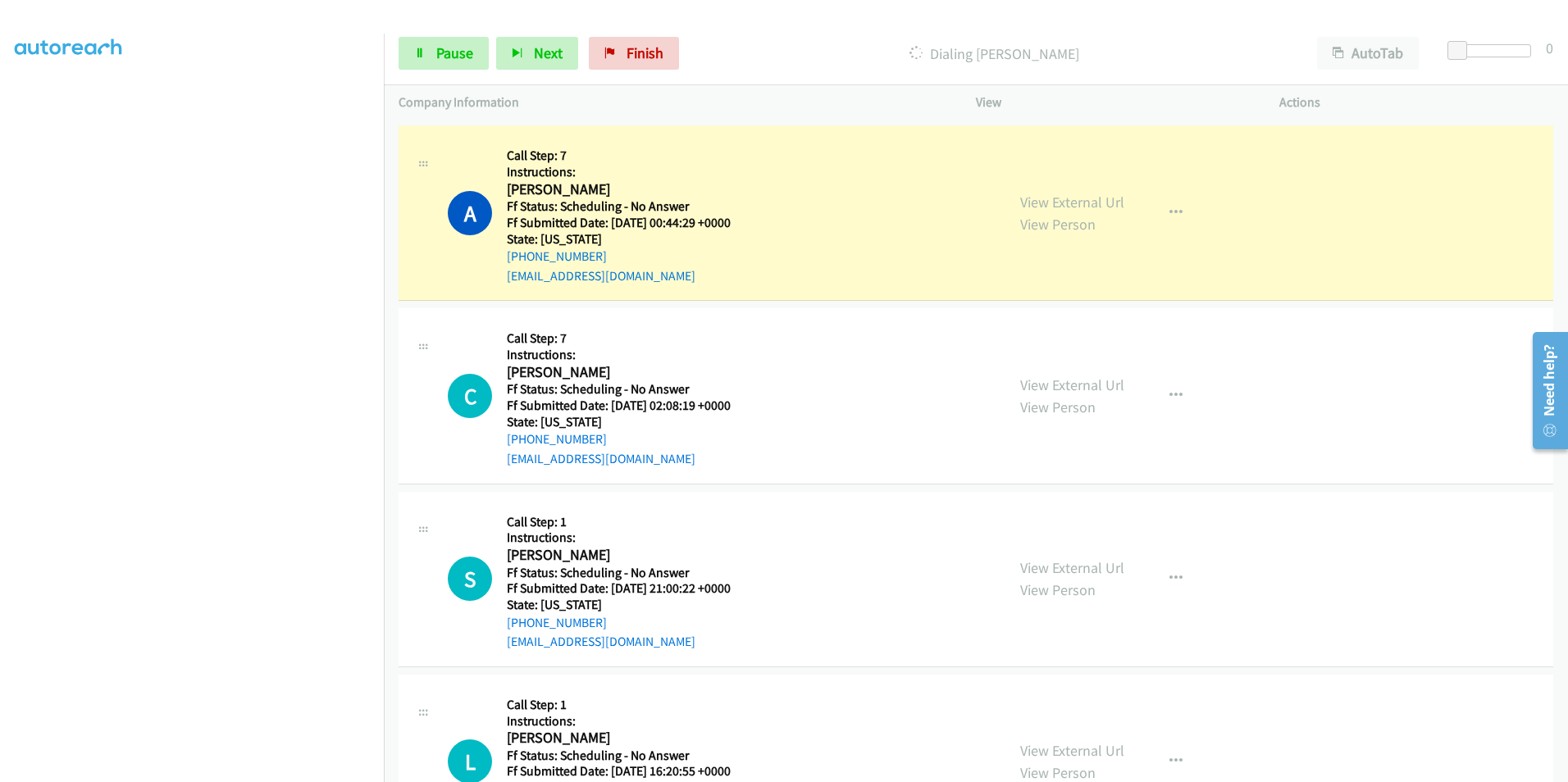
scroll to position [3444, 0]
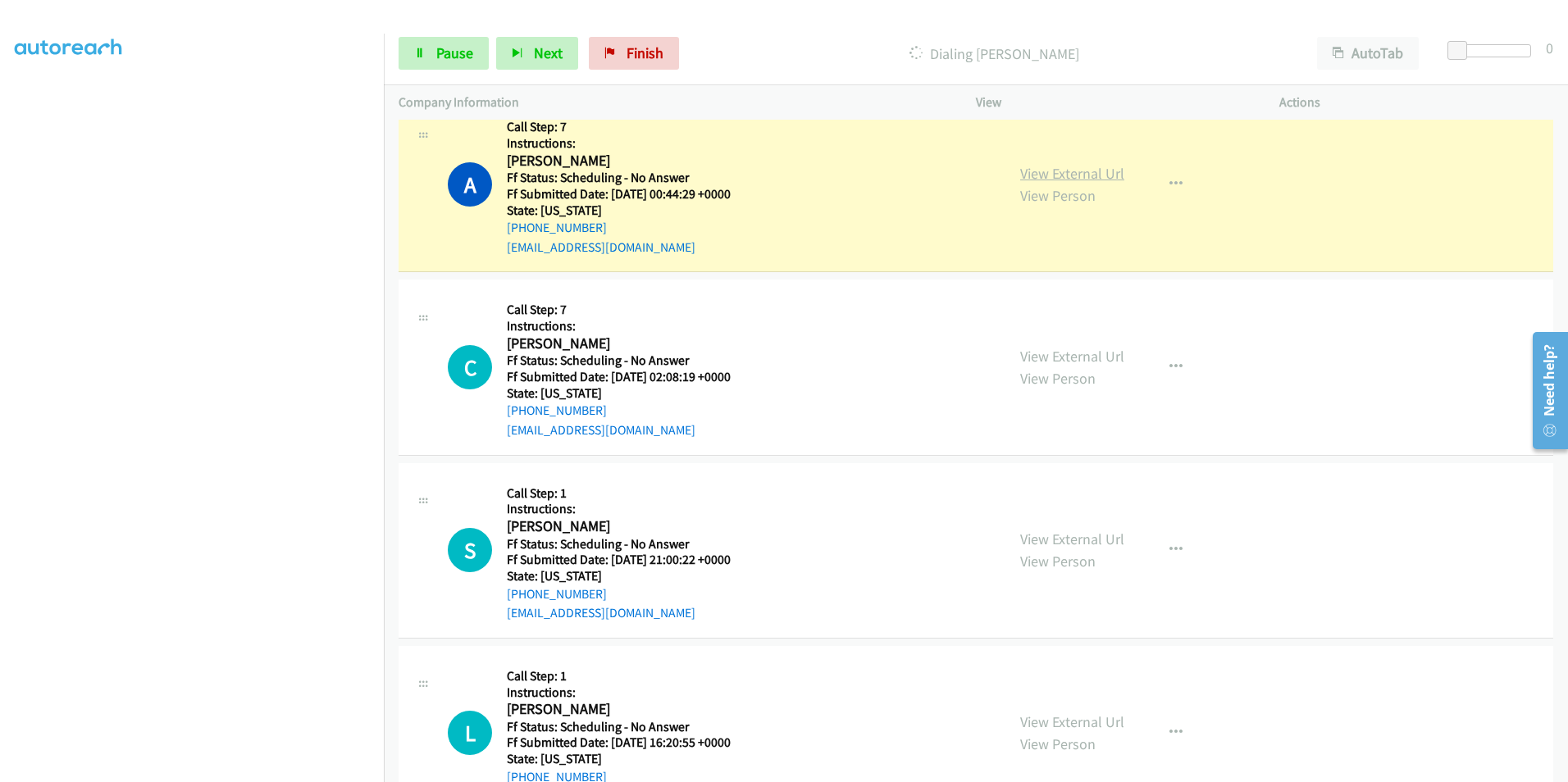
click at [1077, 173] on link "View External Url" at bounding box center [1072, 173] width 104 height 19
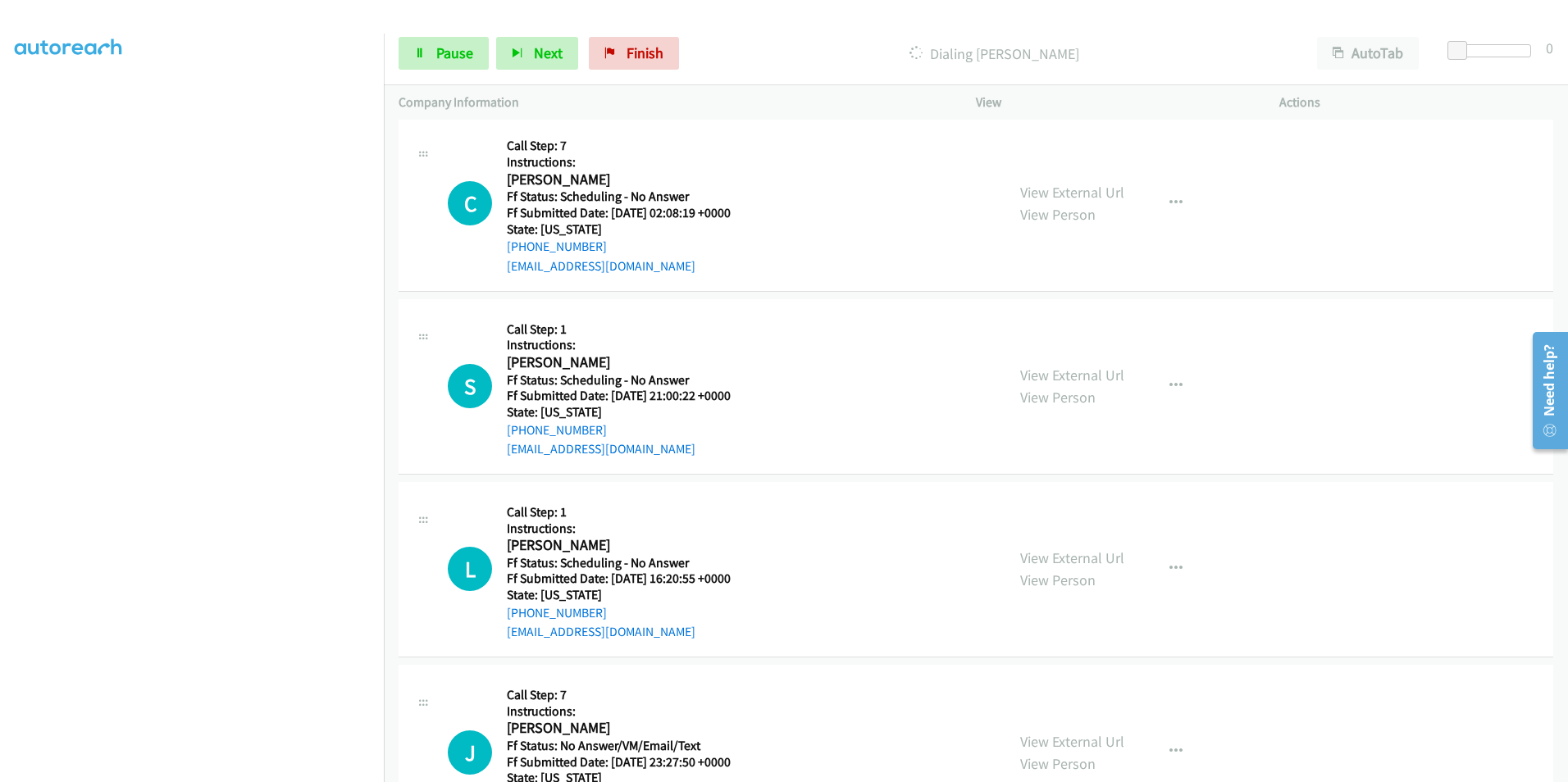
scroll to position [3644, 0]
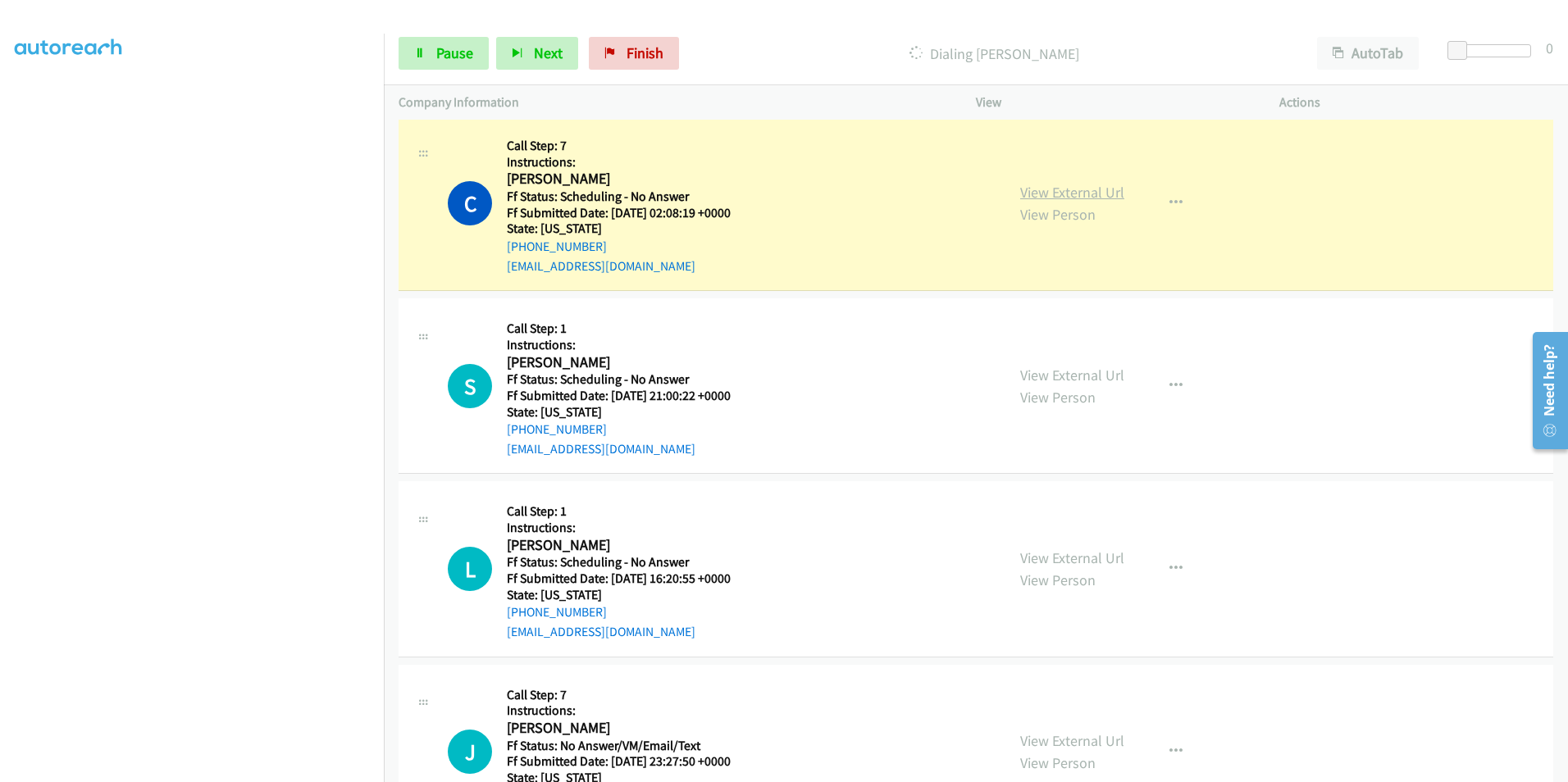
click at [1083, 189] on link "View External Url" at bounding box center [1072, 192] width 104 height 19
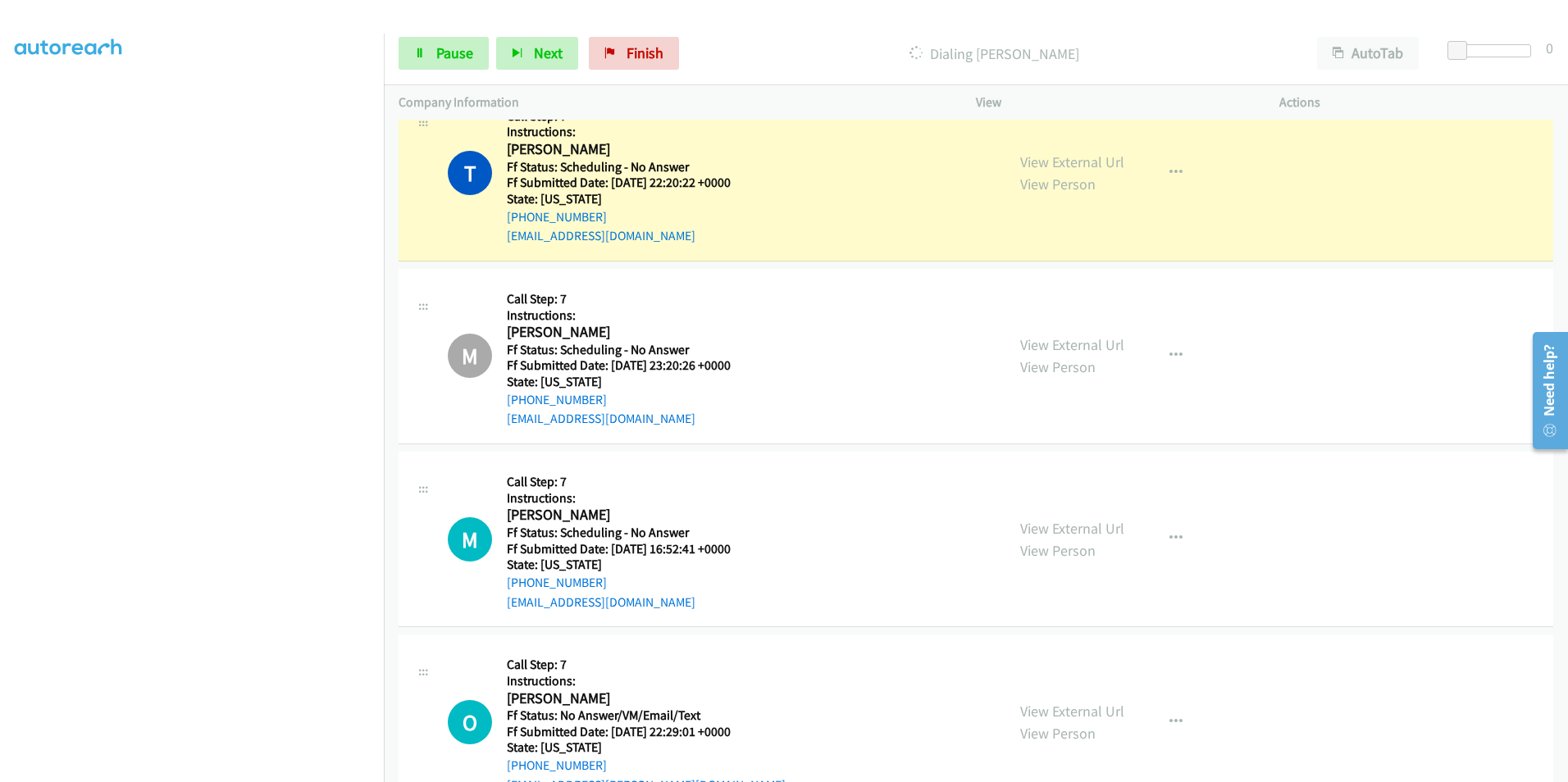
scroll to position [4628, 0]
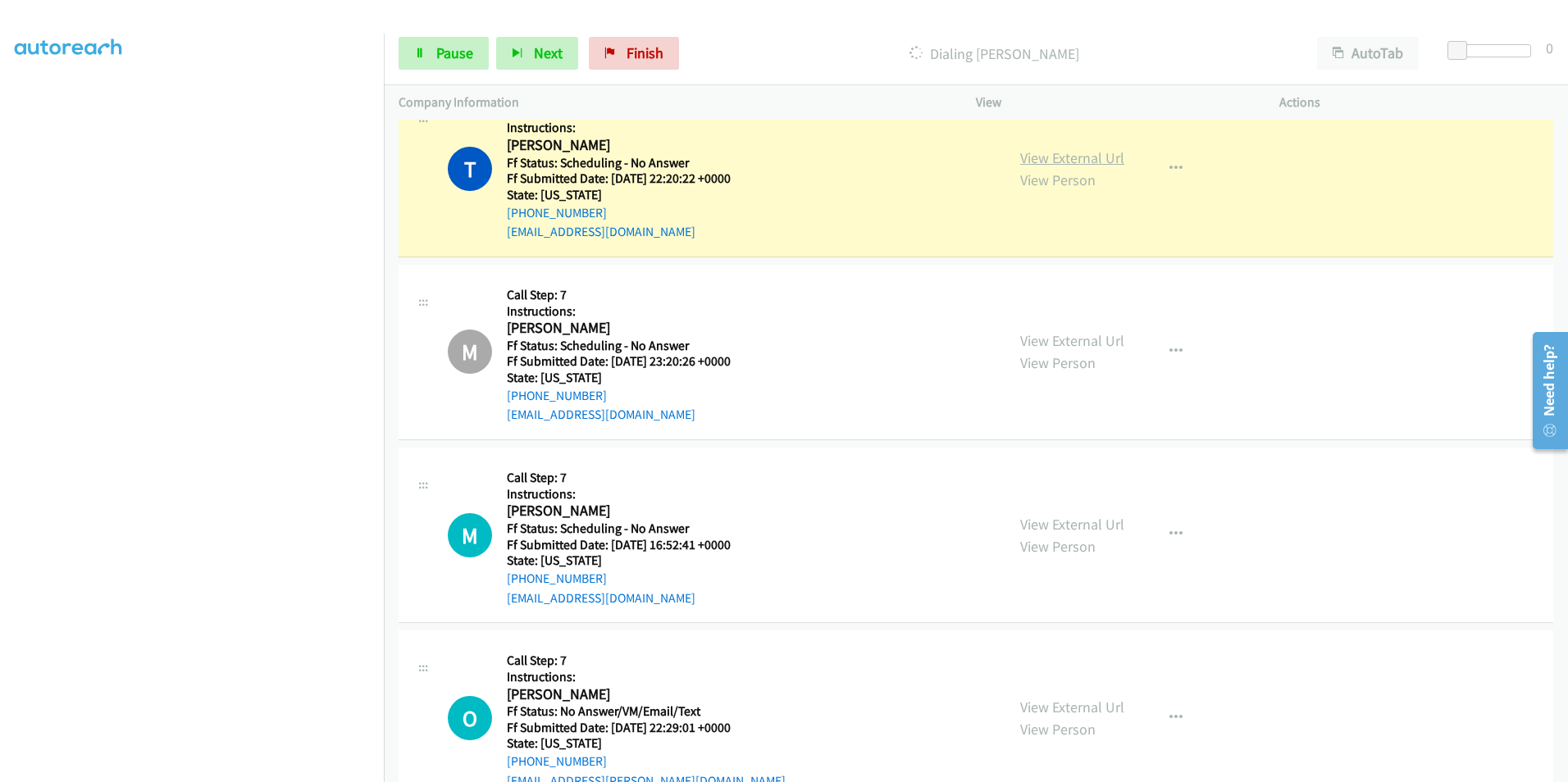
click at [1057, 158] on link "View External Url" at bounding box center [1072, 157] width 104 height 19
click at [444, 59] on span "Pause" at bounding box center [454, 53] width 37 height 19
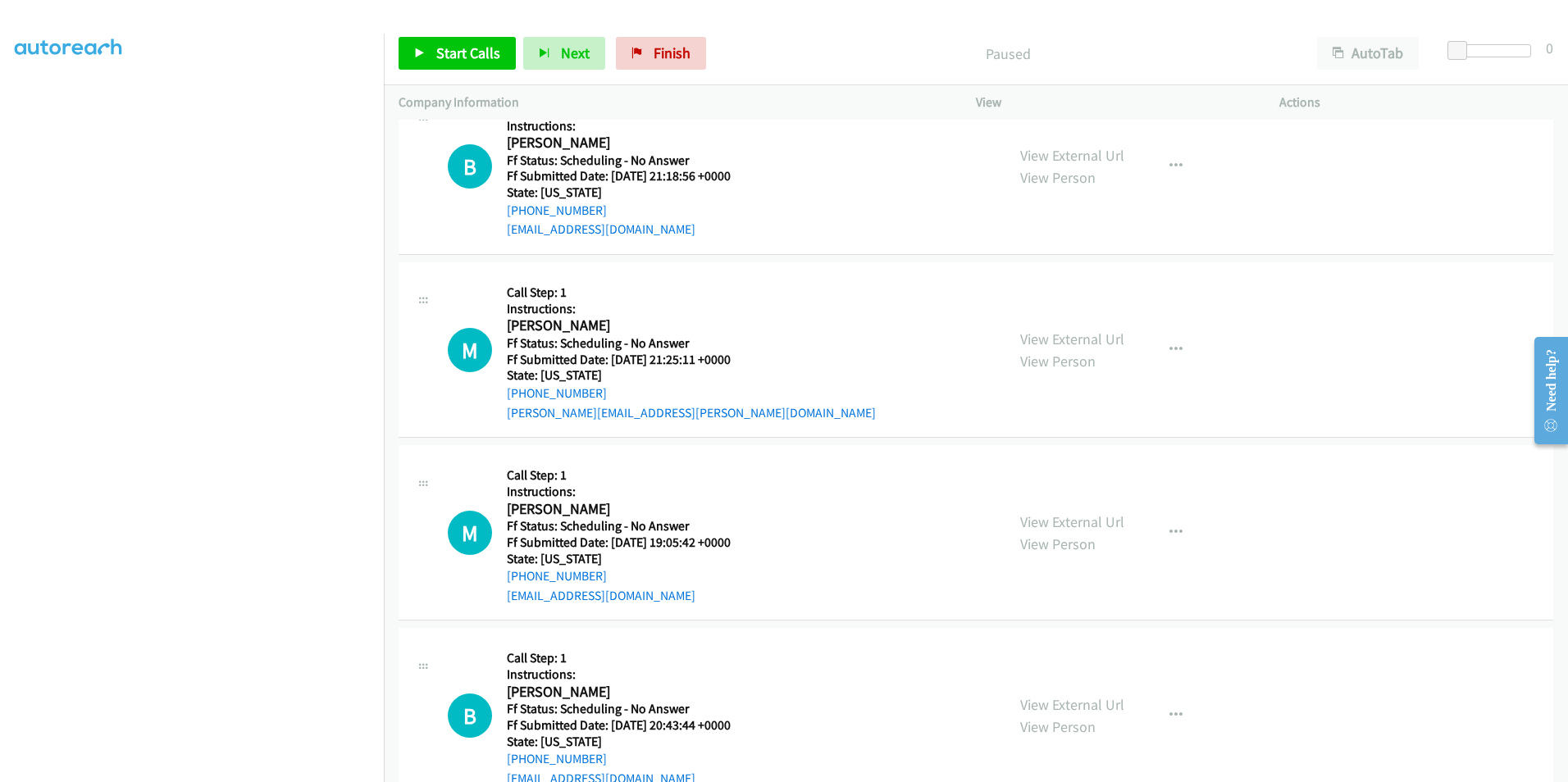
scroll to position [137, 0]
click at [676, 54] on span "Finish" at bounding box center [672, 53] width 37 height 19
